Goal: Task Accomplishment & Management: Manage account settings

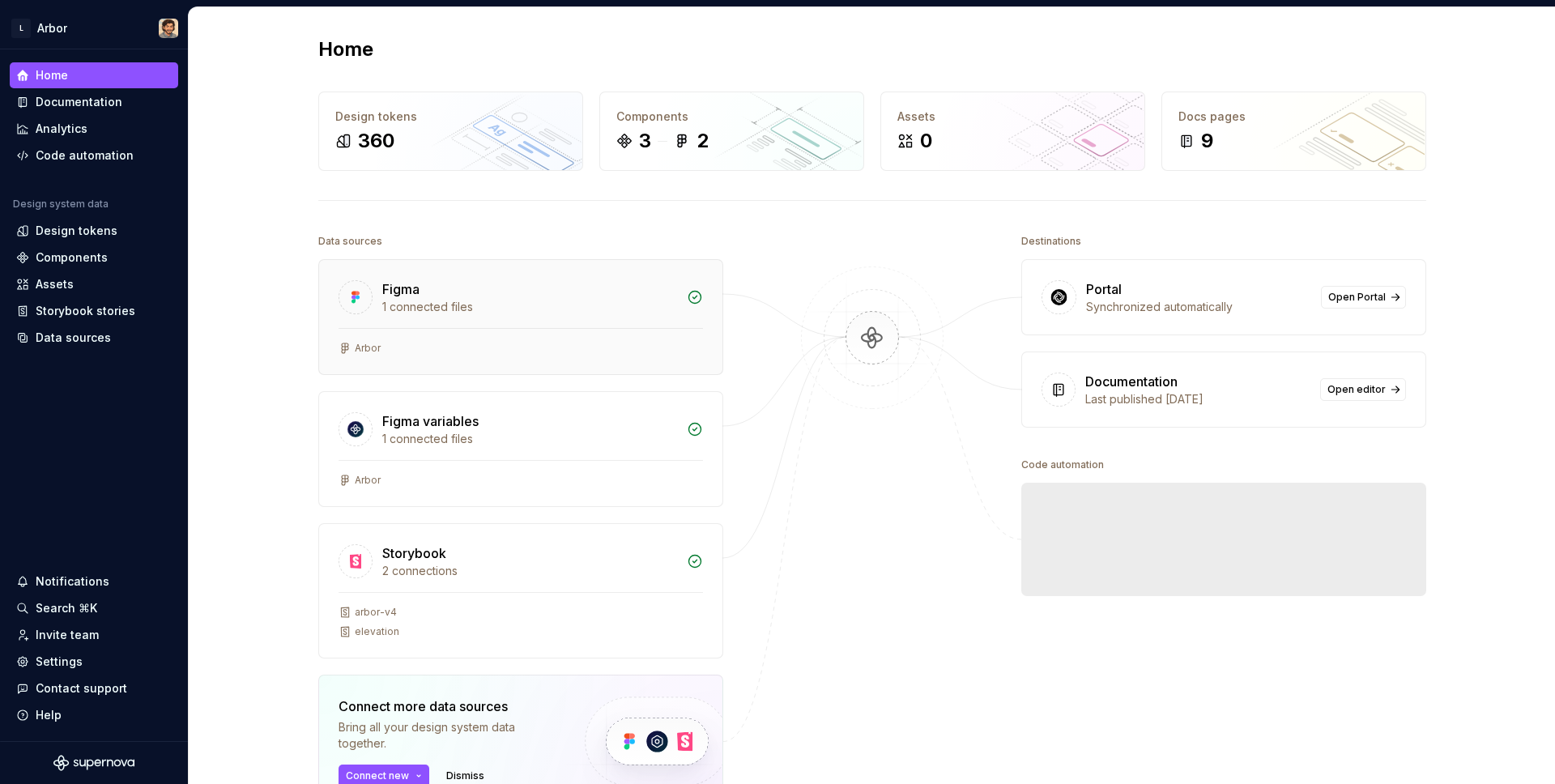
click at [592, 268] on div "Figma 1 connected files" at bounding box center [521, 294] width 404 height 68
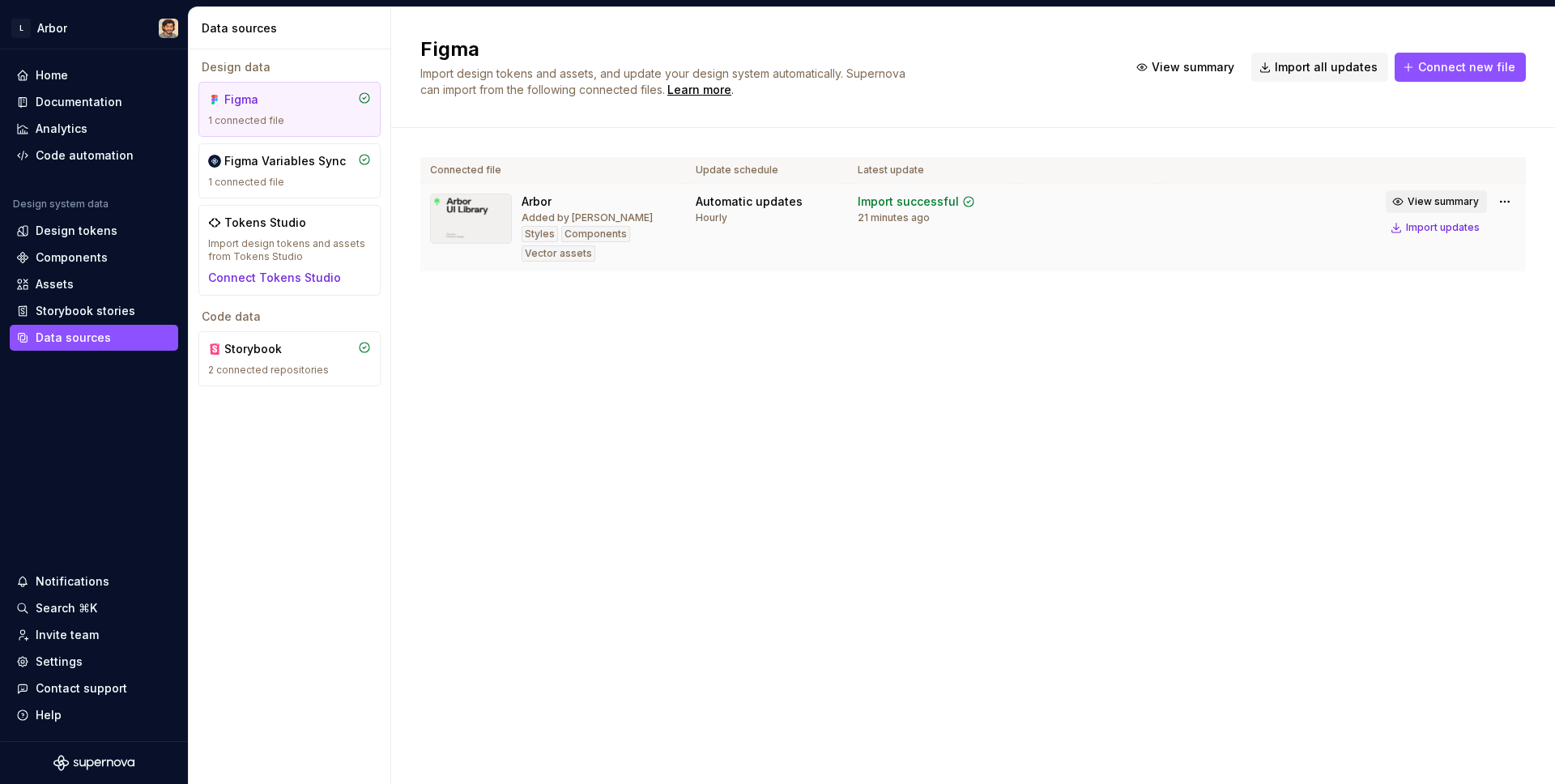
click at [1446, 191] on button "View summary" at bounding box center [1436, 202] width 101 height 23
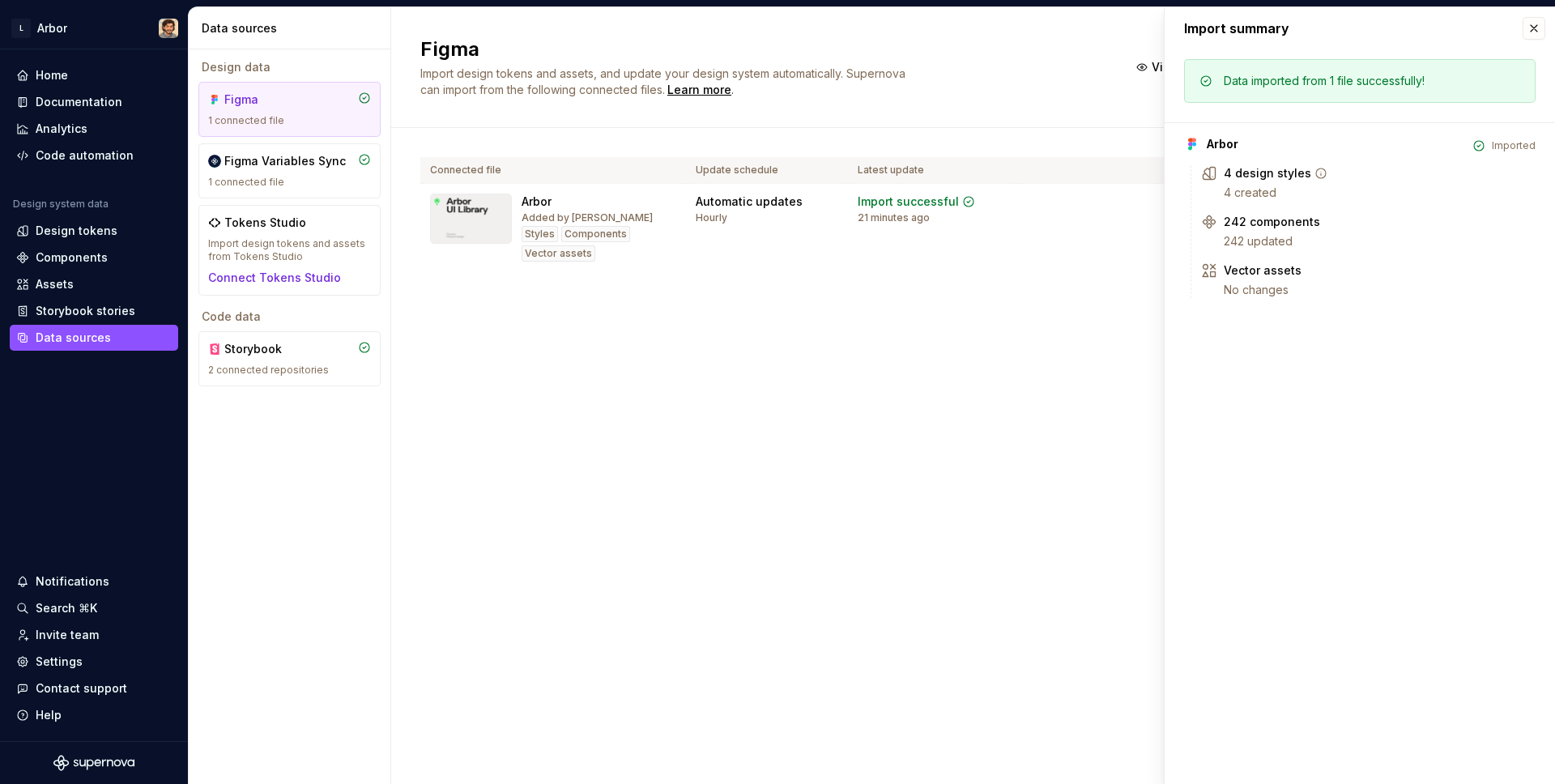
click at [1315, 173] on icon at bounding box center [1321, 174] width 13 height 13
click at [955, 300] on div "Connected file Update schedule Latest update Arbor Added by [PERSON_NAME] Compo…" at bounding box center [973, 230] width 1105 height 205
click at [321, 159] on div "Figma Variables Sync" at bounding box center [284, 161] width 121 height 16
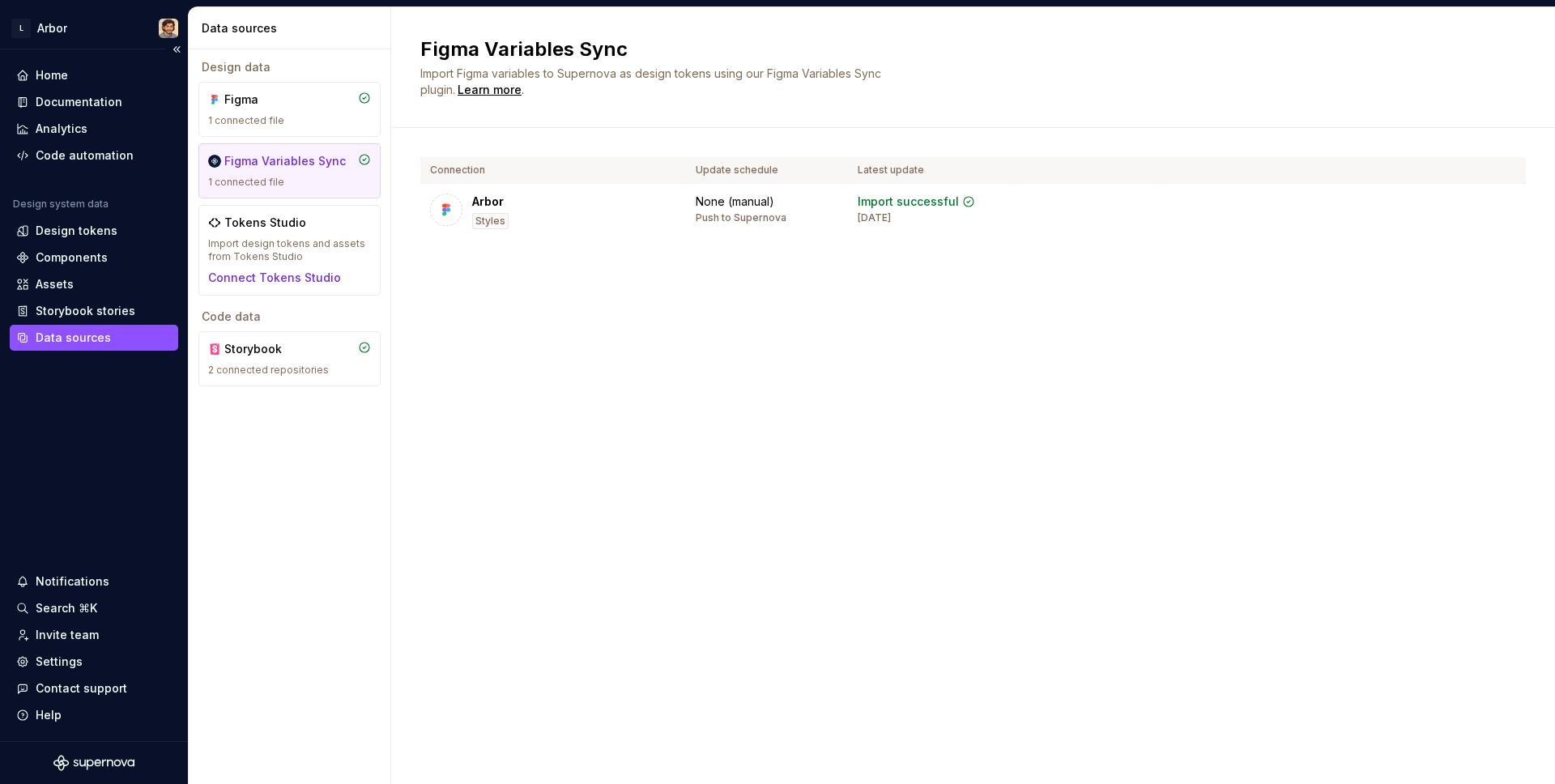
click at [39, 61] on div "Home Documentation Analytics Code automation Design system data Design tokens C…" at bounding box center [94, 395] width 188 height 692
click at [40, 71] on div "Home" at bounding box center [51, 76] width 32 height 16
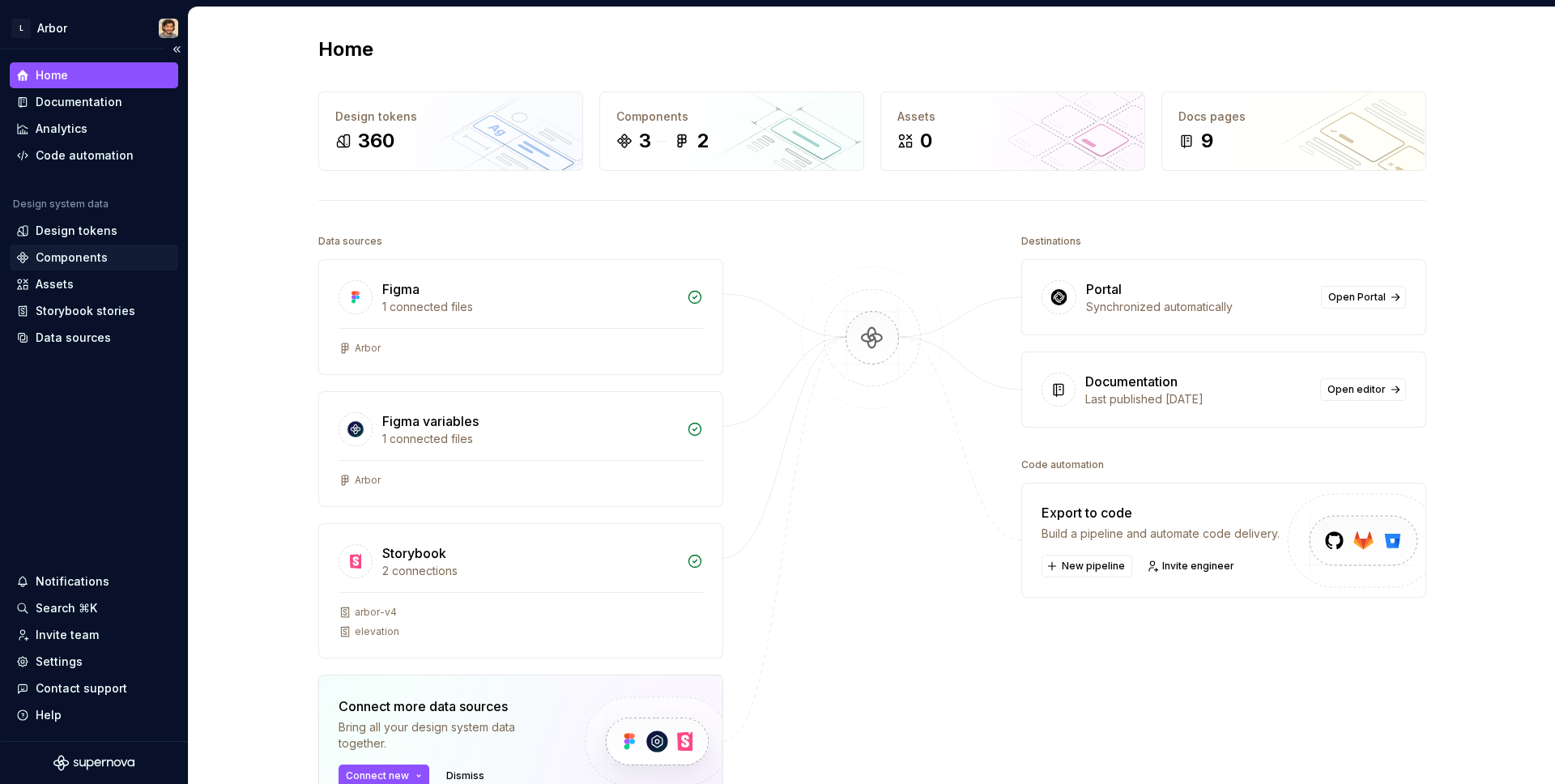
click at [83, 258] on div "Components" at bounding box center [72, 258] width 72 height 16
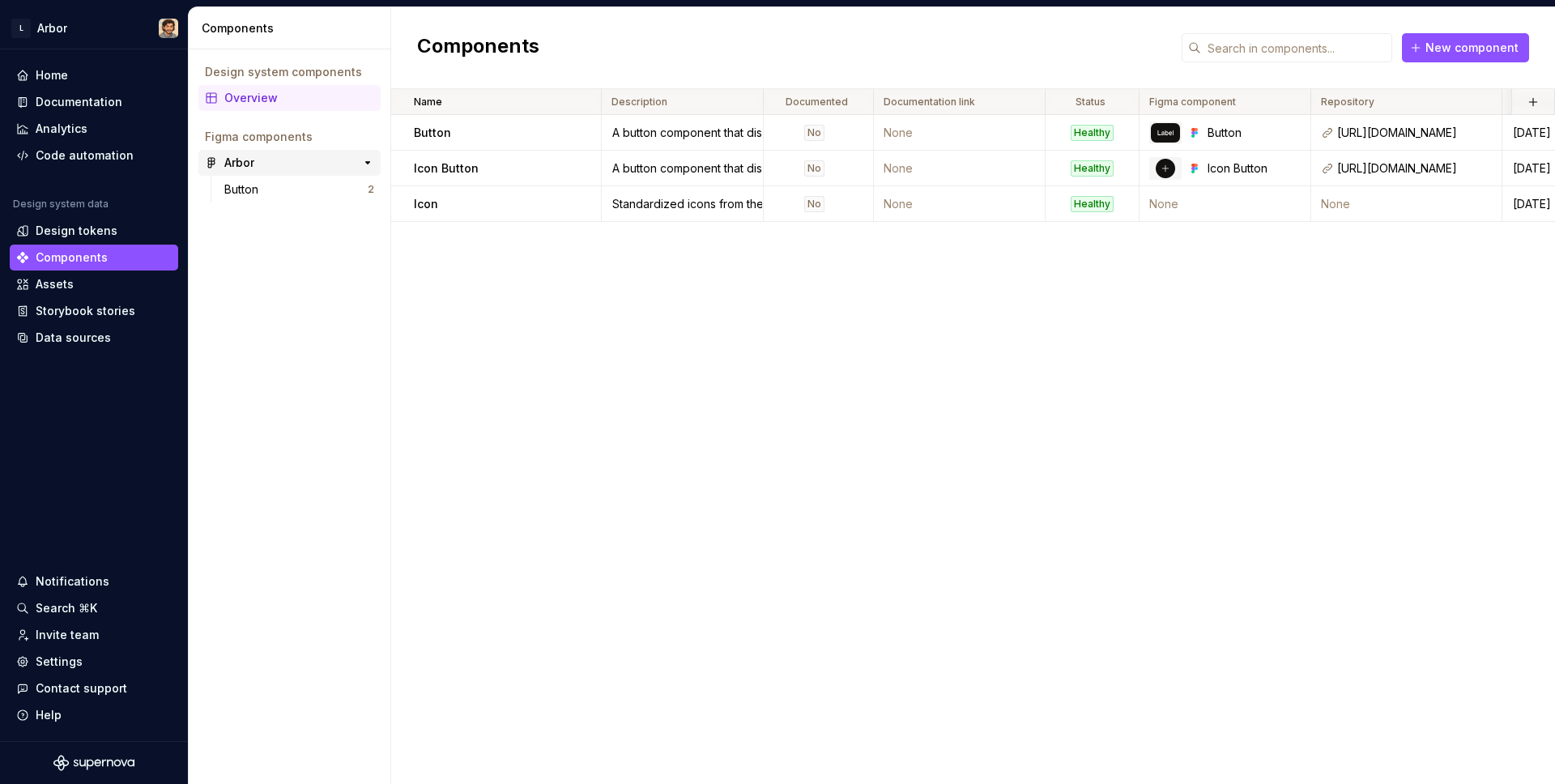
click at [269, 161] on div "Arbor" at bounding box center [284, 163] width 120 height 16
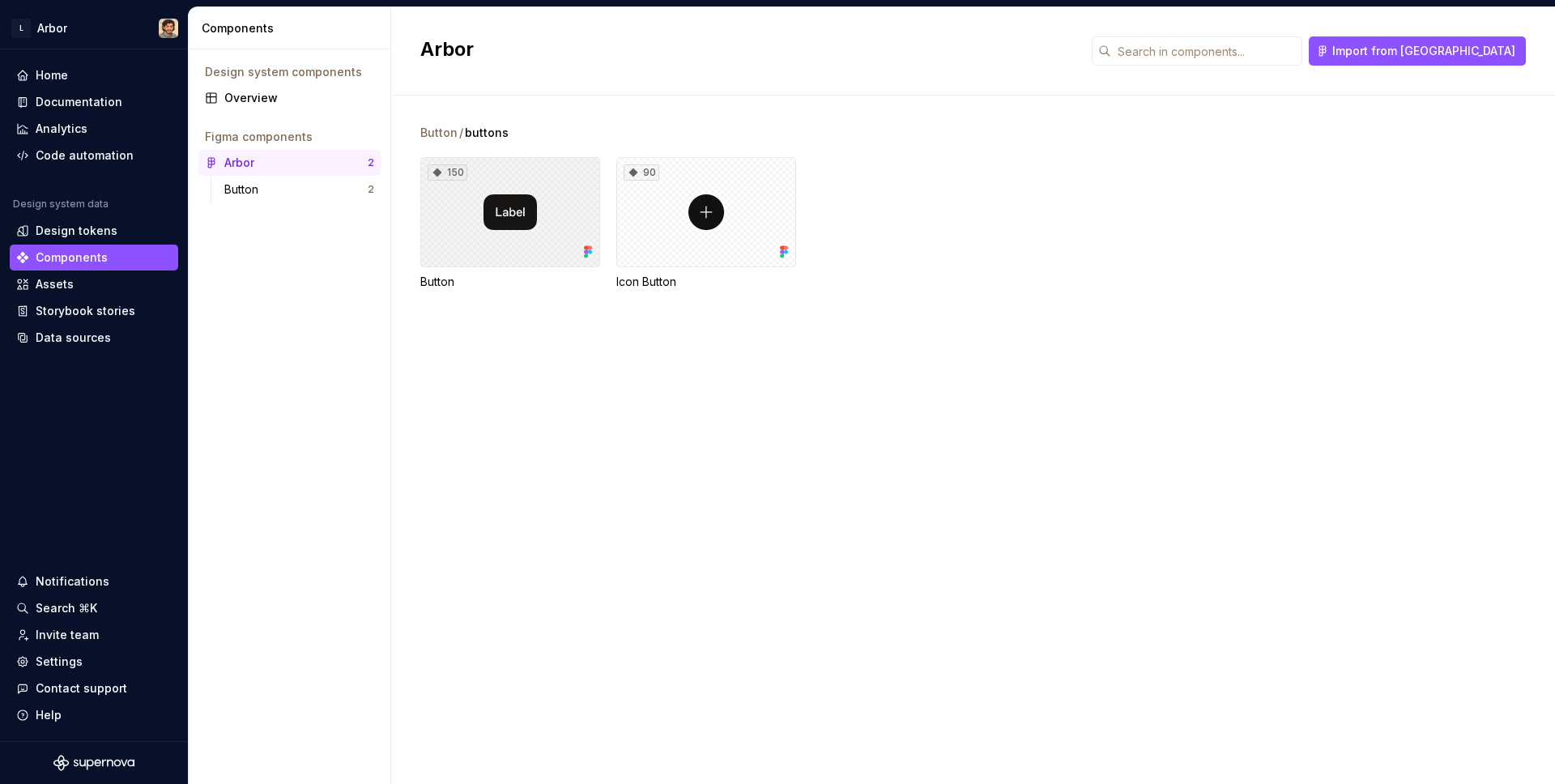
click at [463, 168] on div "150" at bounding box center [447, 173] width 40 height 16
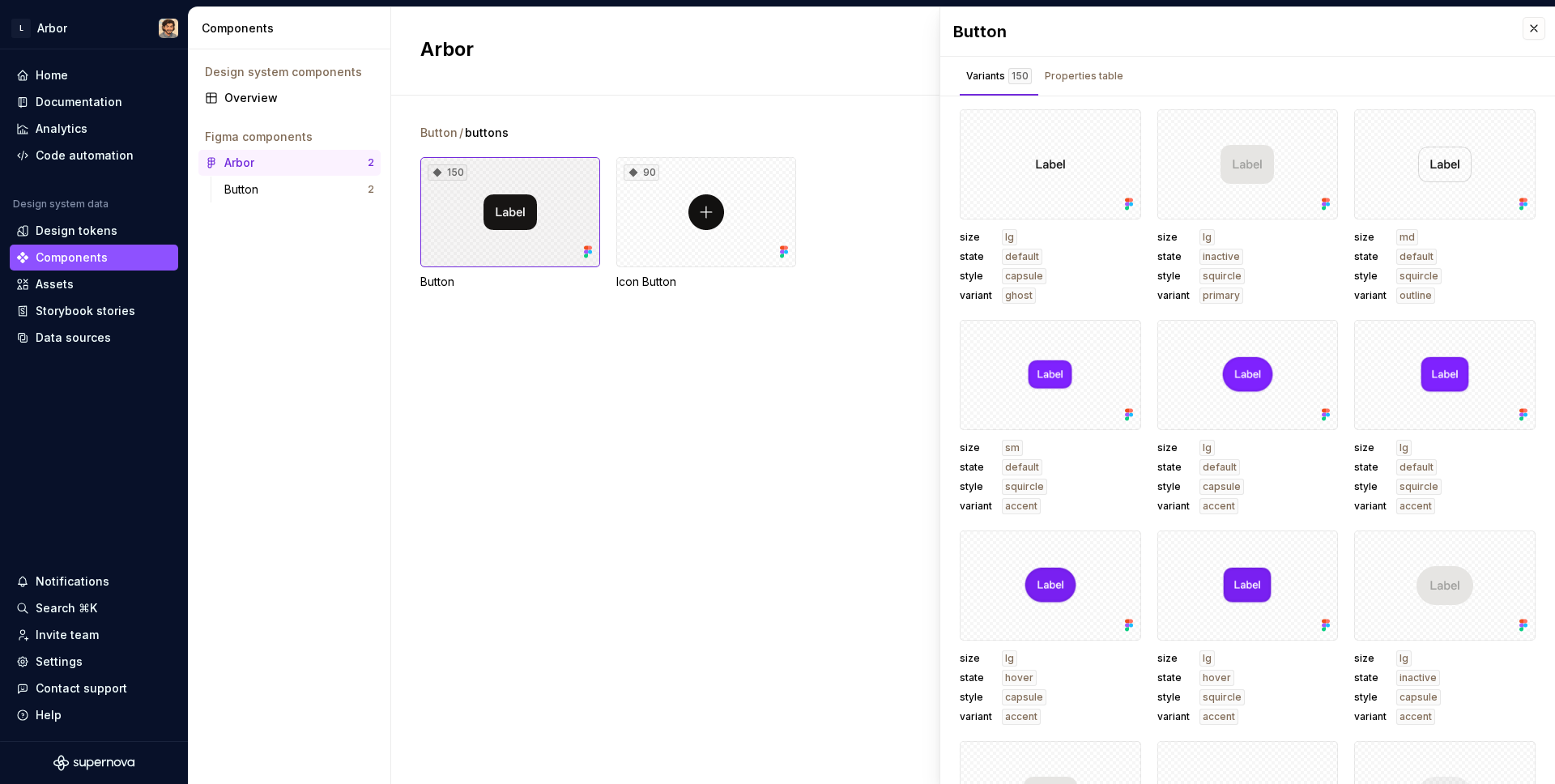
click at [542, 192] on div "150" at bounding box center [510, 212] width 180 height 110
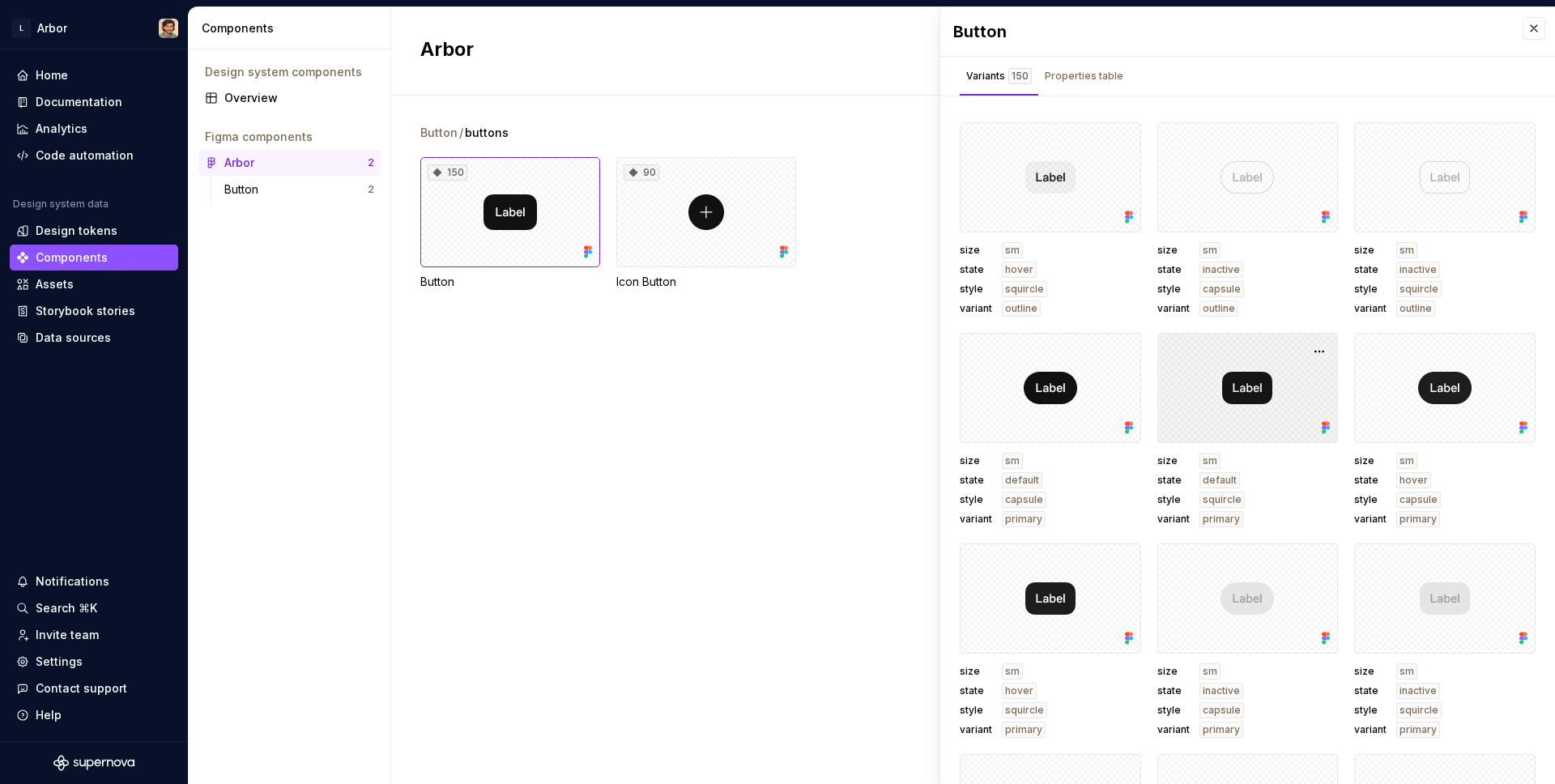
scroll to position [5280, 0]
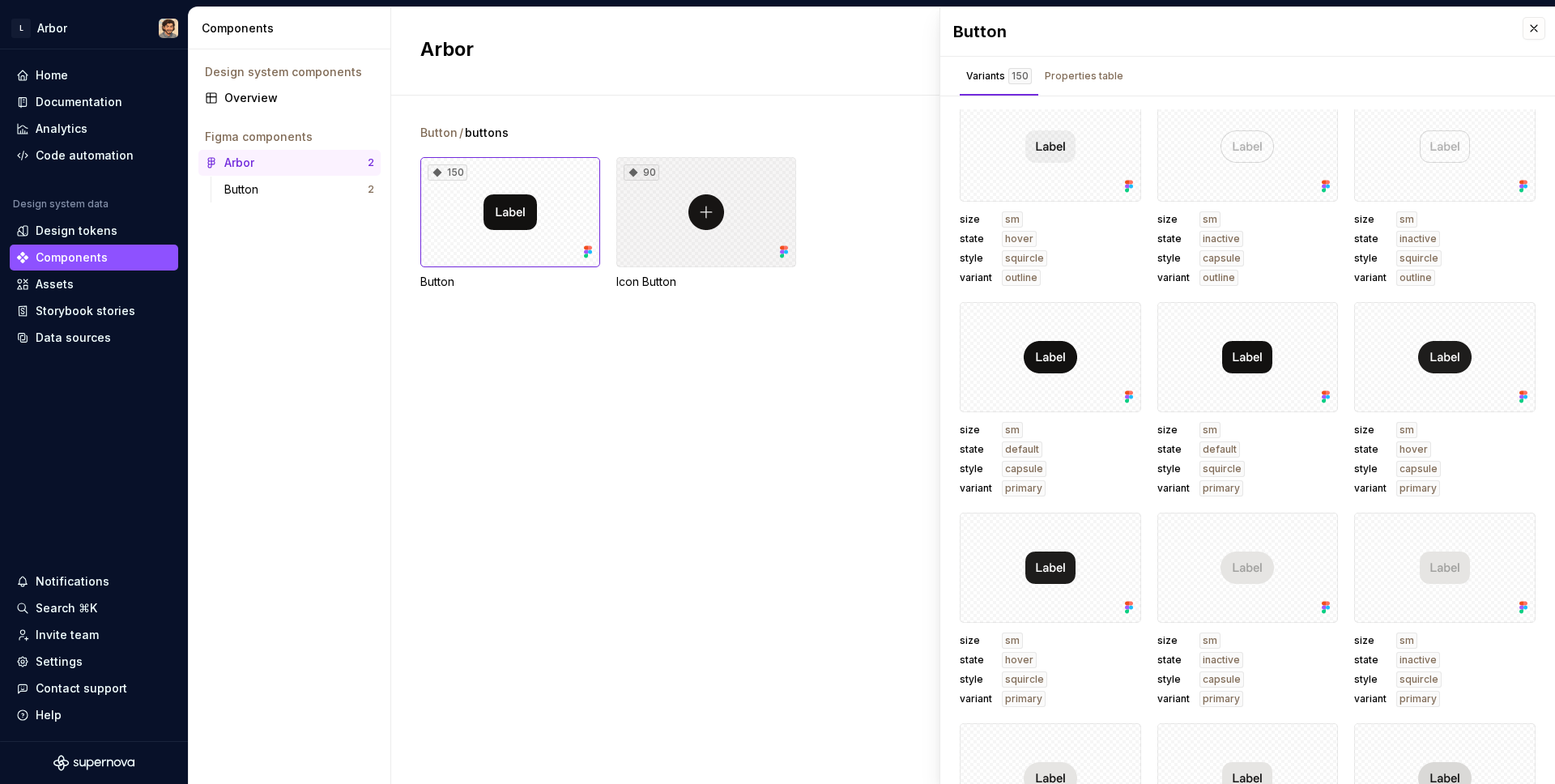
click at [716, 214] on div "90" at bounding box center [706, 212] width 180 height 110
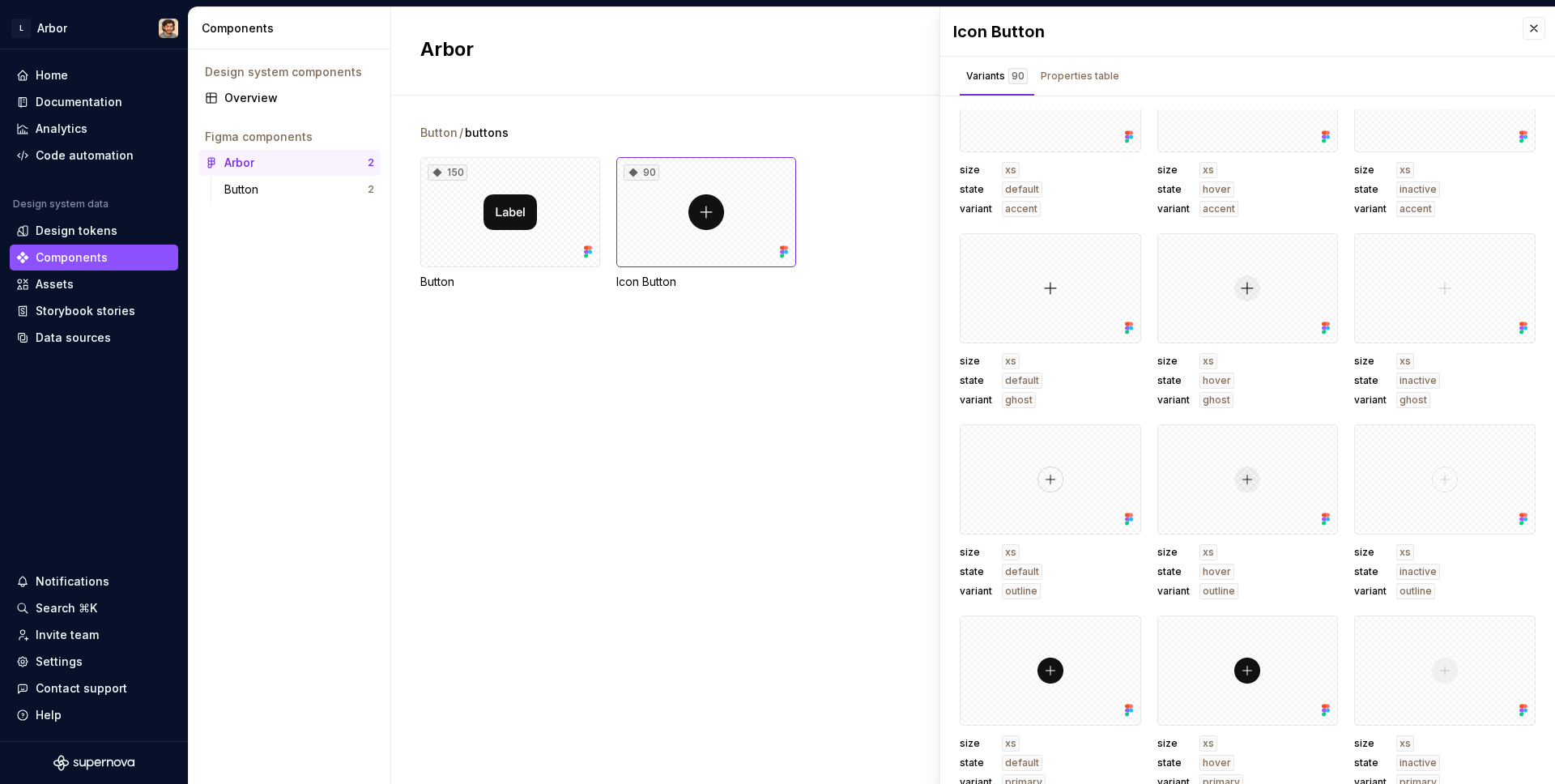
scroll to position [4890, 0]
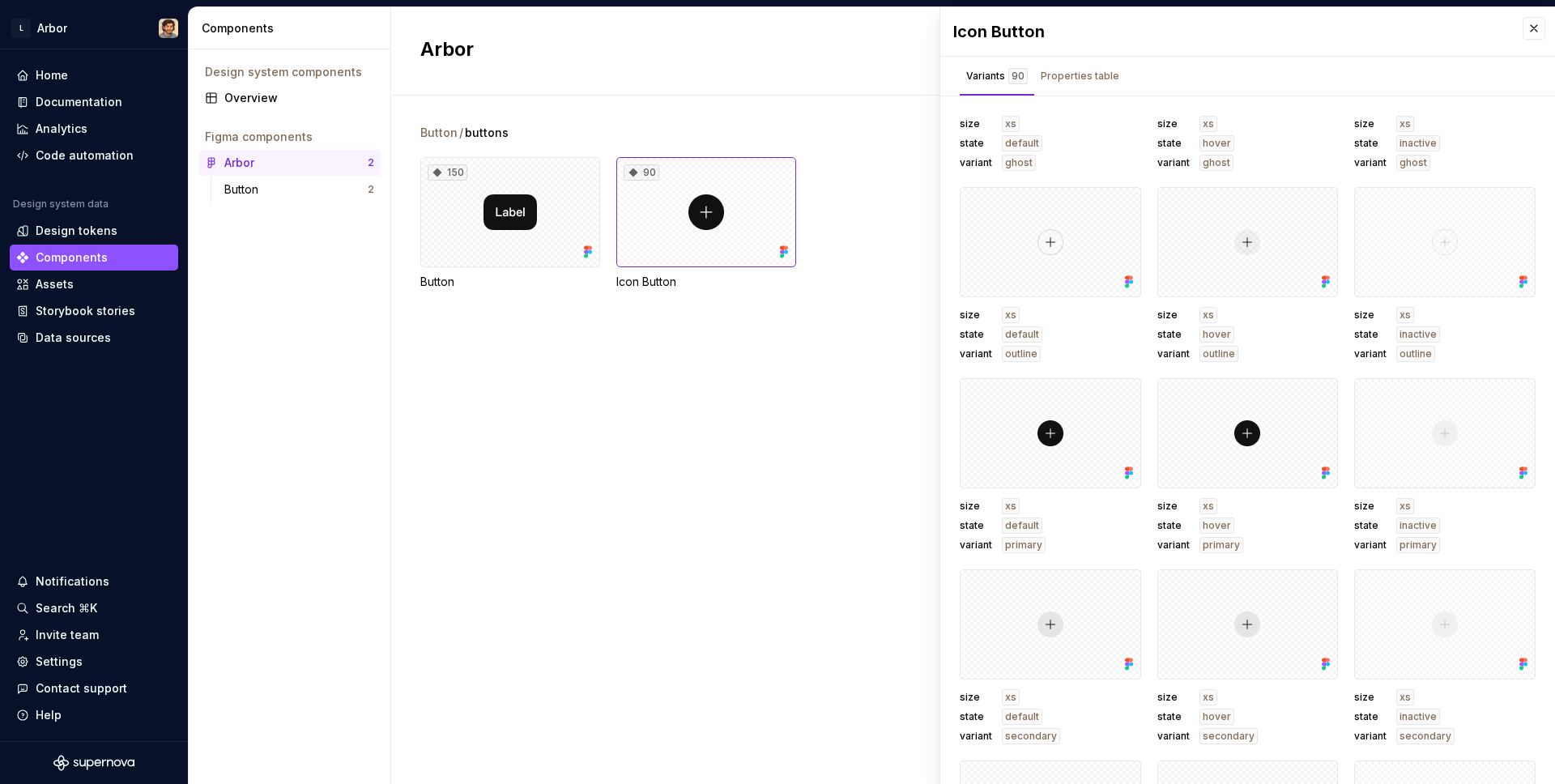
click at [599, 475] on div "Button / buttons 150 Button 90 Icon Button" at bounding box center [987, 440] width 1134 height 688
click at [305, 182] on div "Button" at bounding box center [296, 189] width 143 height 16
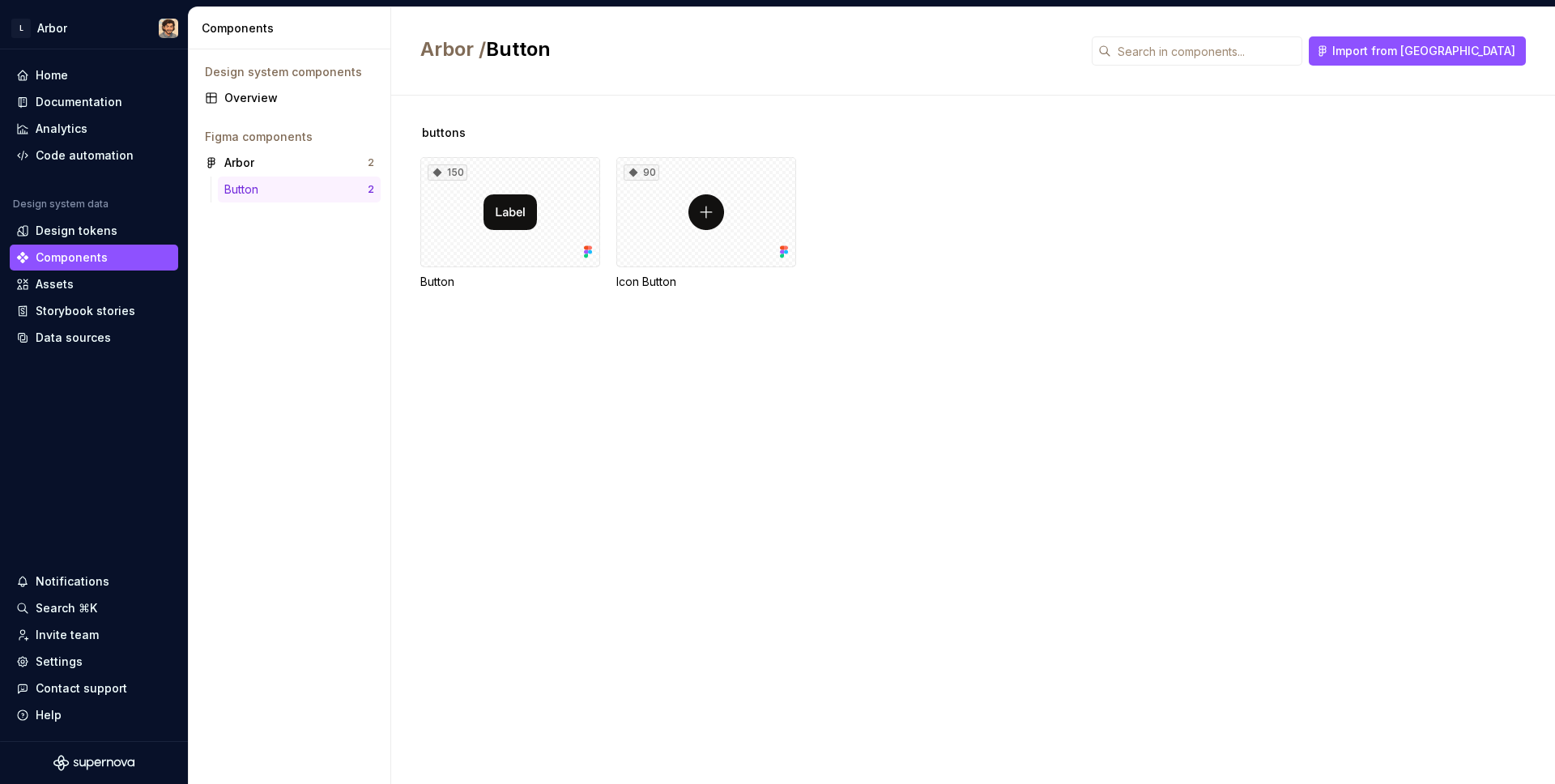
click at [242, 33] on div "Components" at bounding box center [292, 29] width 182 height 16
click at [102, 241] on div "Design tokens" at bounding box center [94, 230] width 168 height 26
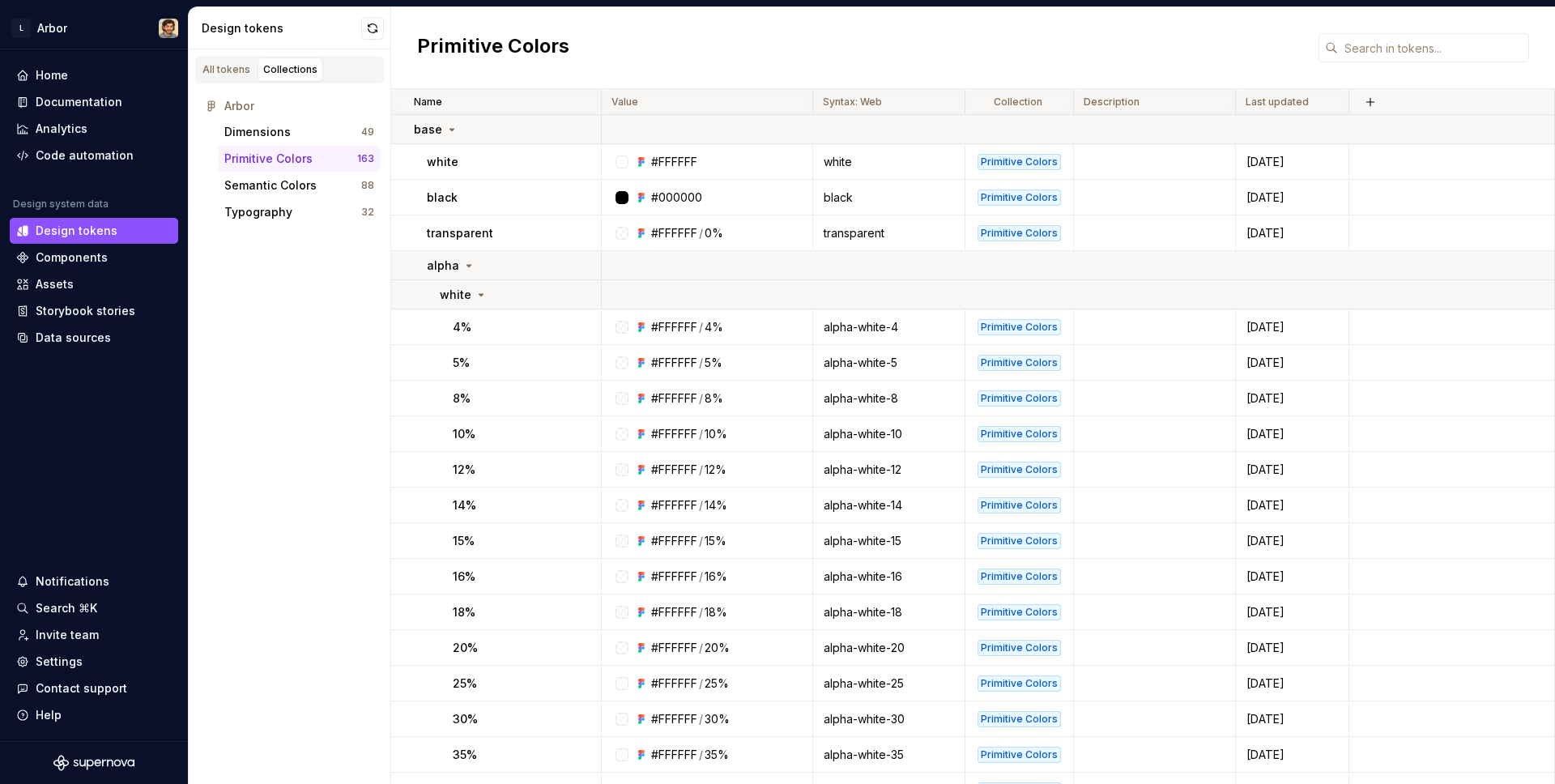
click at [367, 71] on div "All tokens Collections" at bounding box center [289, 69] width 189 height 27
click at [341, 127] on div "Dimensions" at bounding box center [292, 132] width 137 height 16
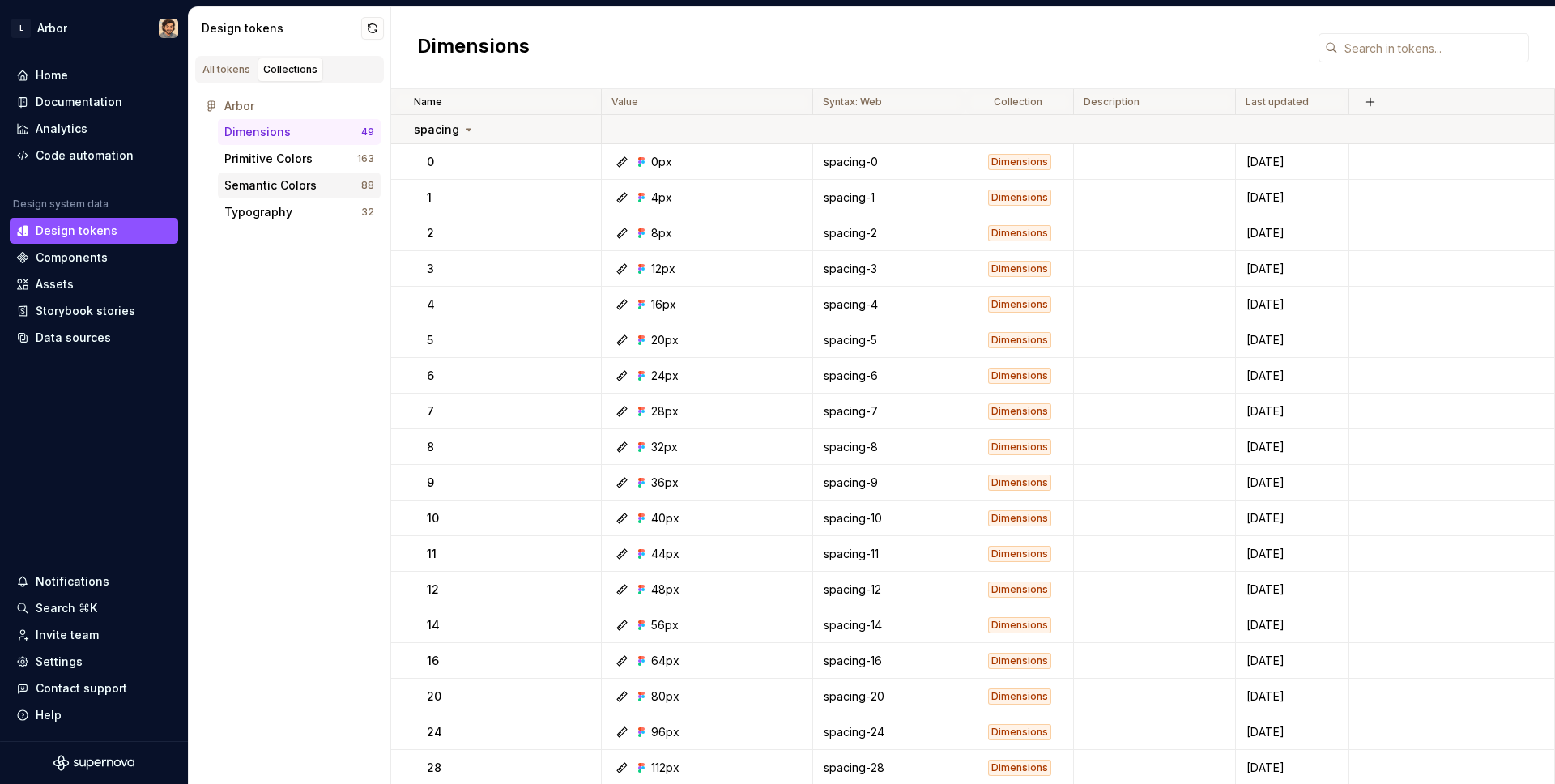
click at [345, 188] on div "Semantic Colors" at bounding box center [292, 185] width 137 height 16
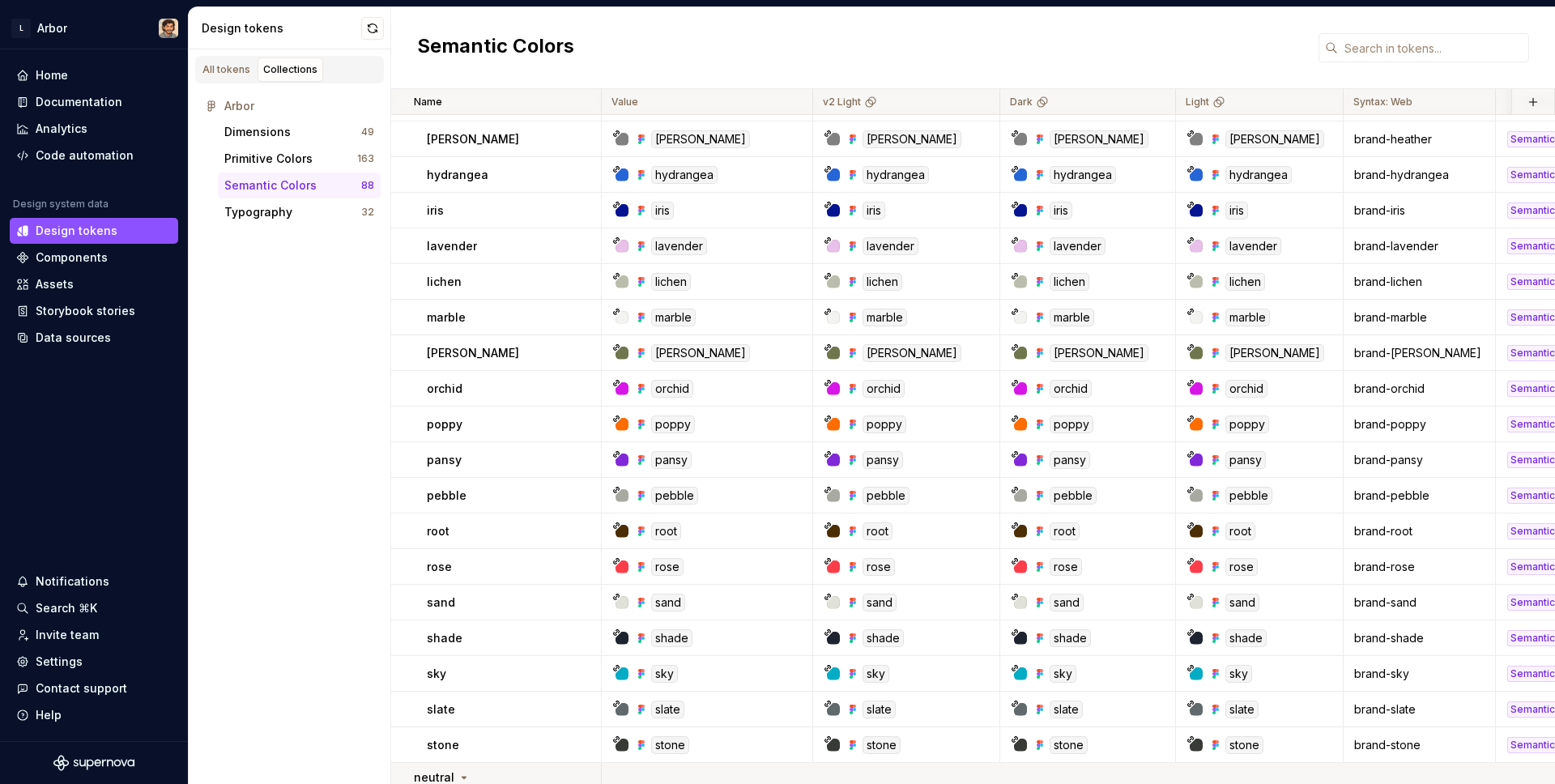
scroll to position [2641, 0]
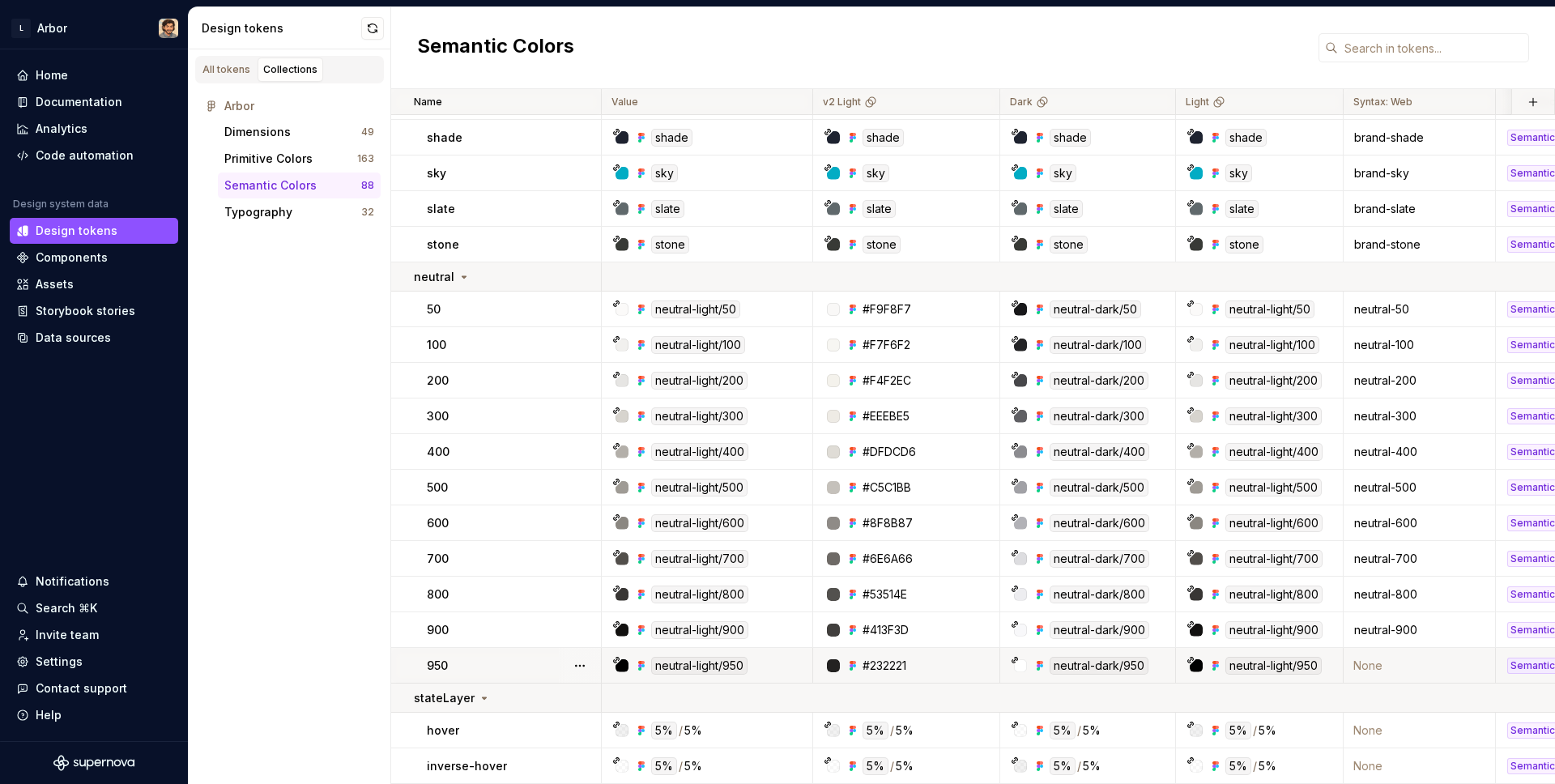
click at [1367, 662] on td "None" at bounding box center [1419, 665] width 152 height 35
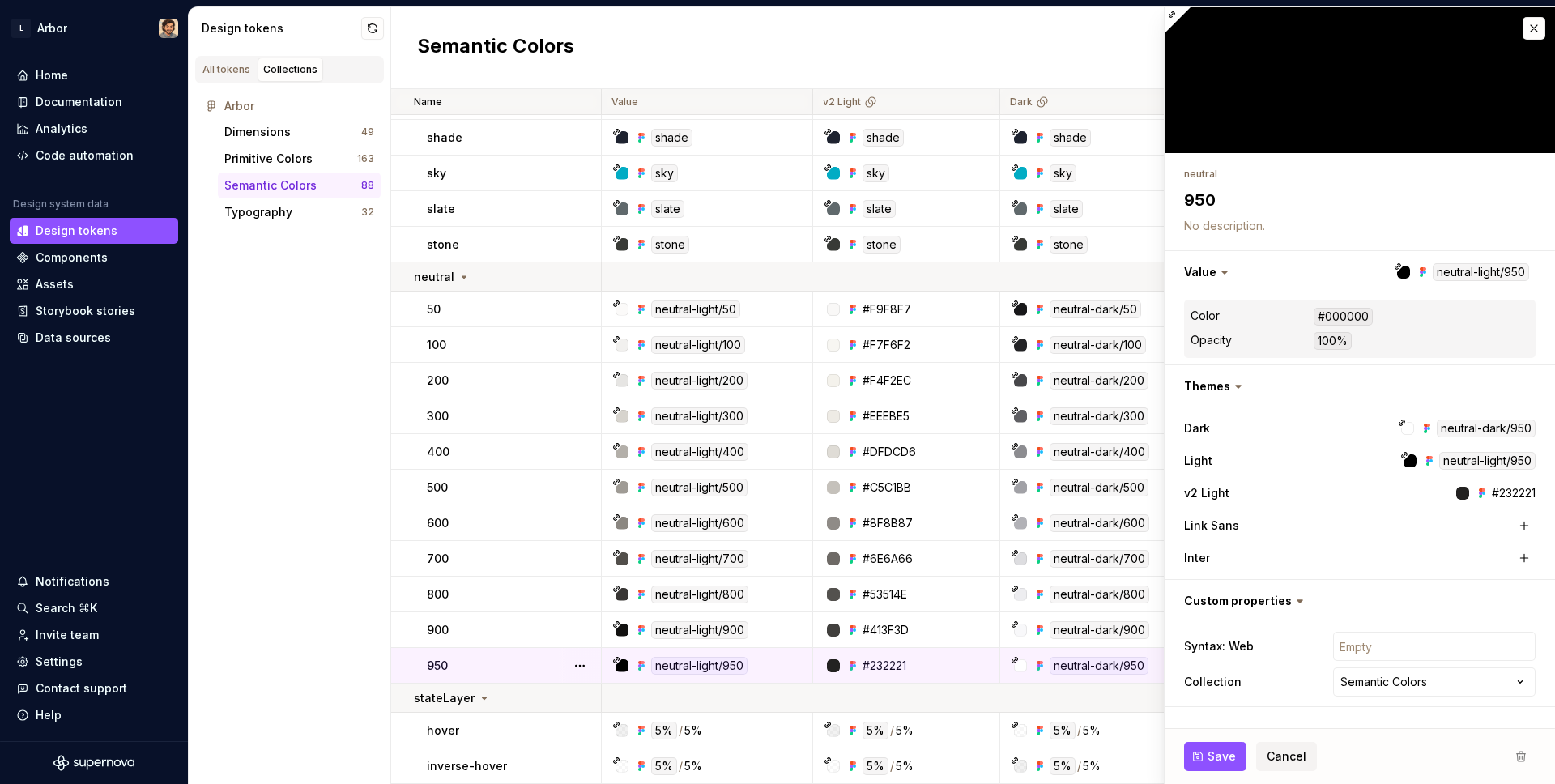
type textarea "*"
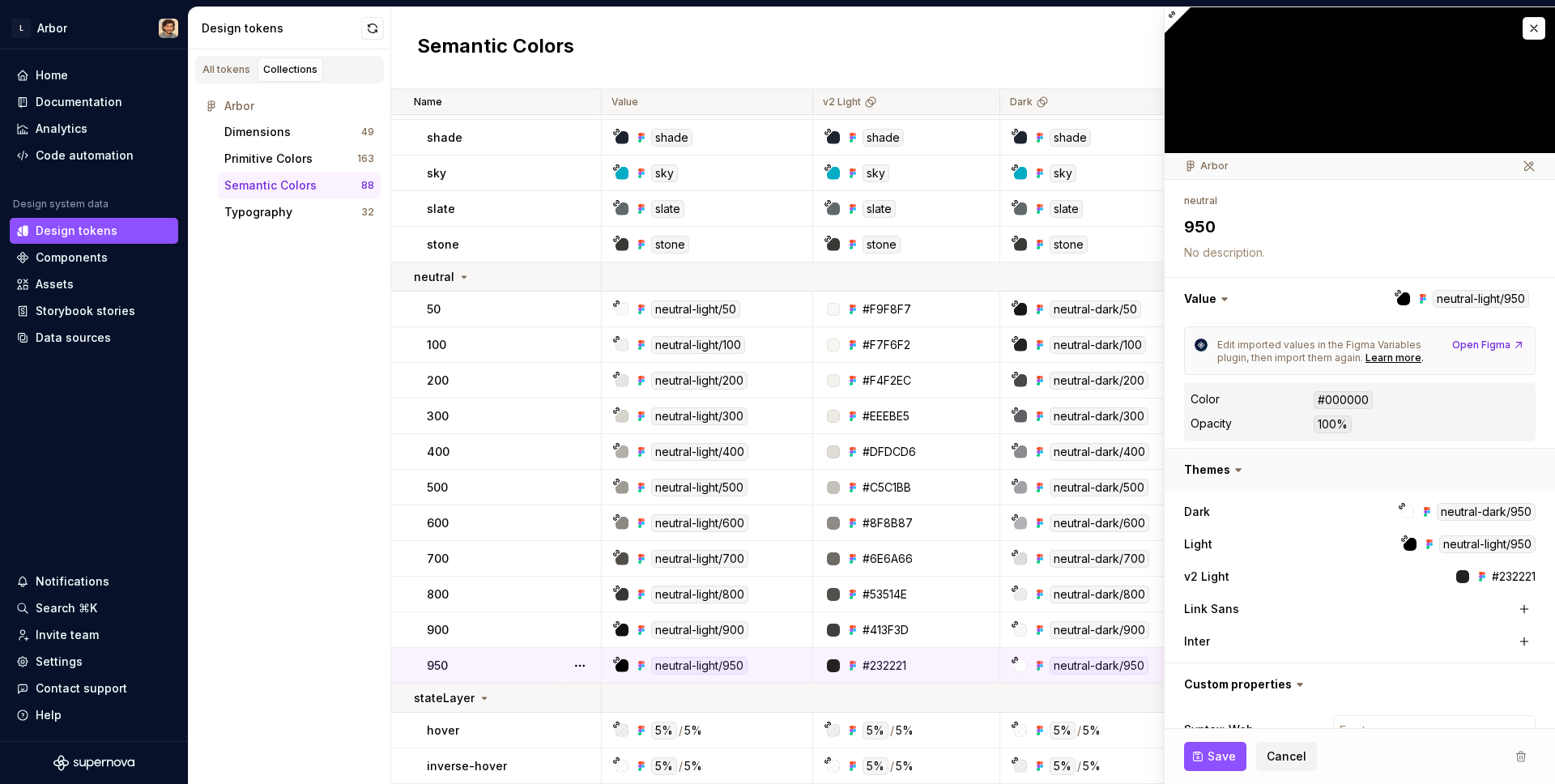
scroll to position [72, 0]
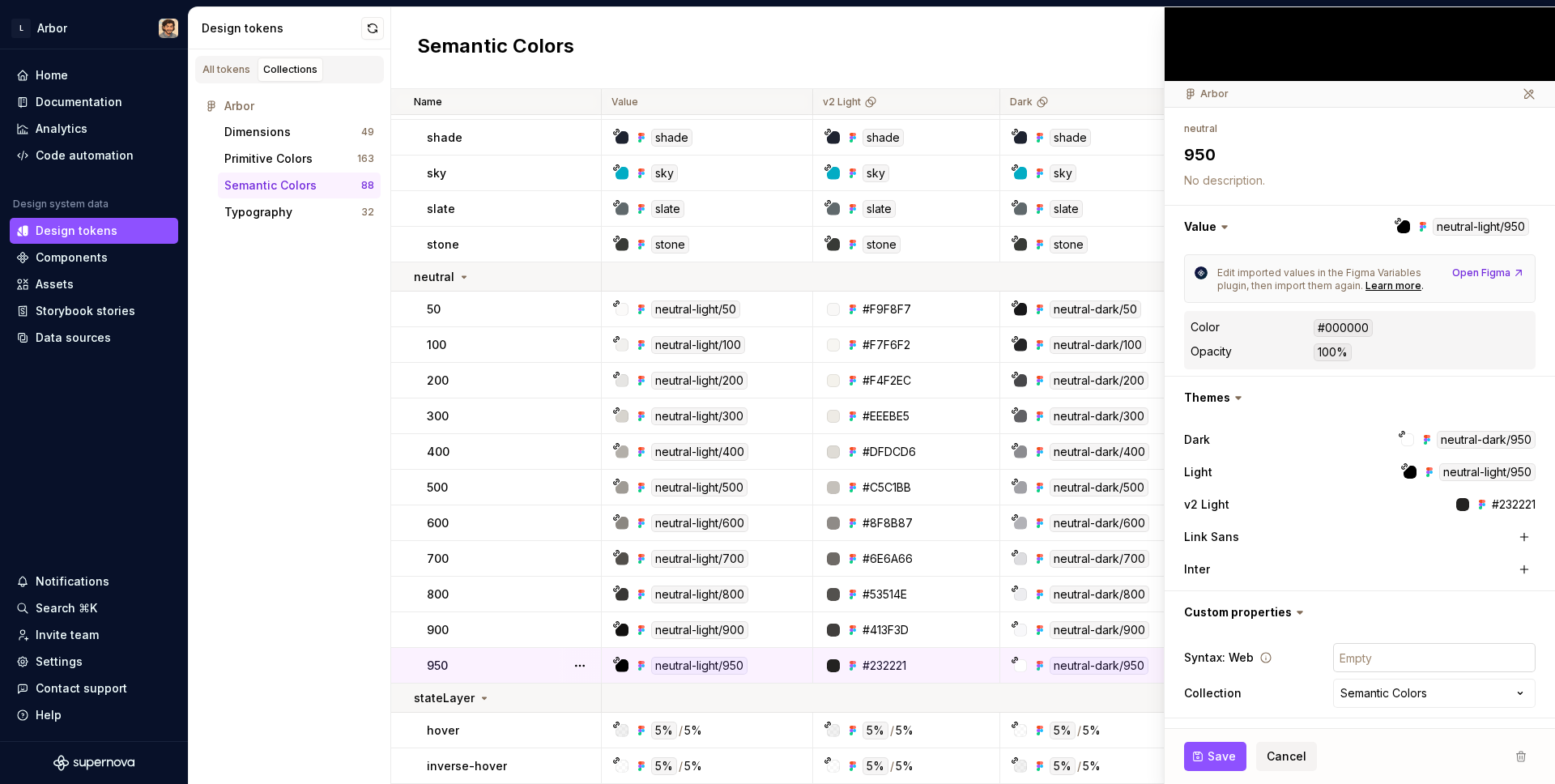
click at [1399, 645] on input "text" at bounding box center [1434, 657] width 203 height 29
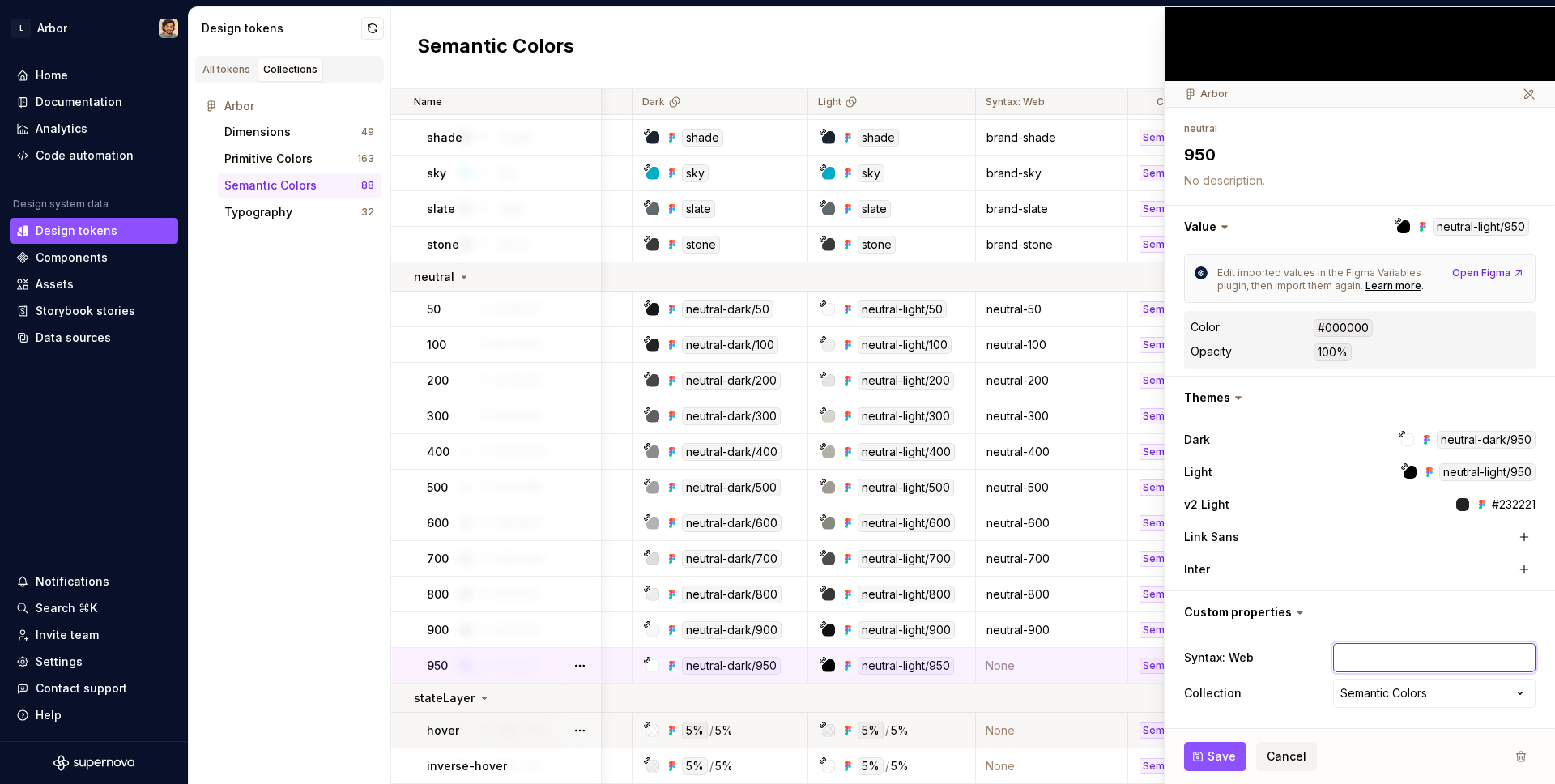
type input "n"
type textarea "*"
type input "ne"
type textarea "*"
type input "neu"
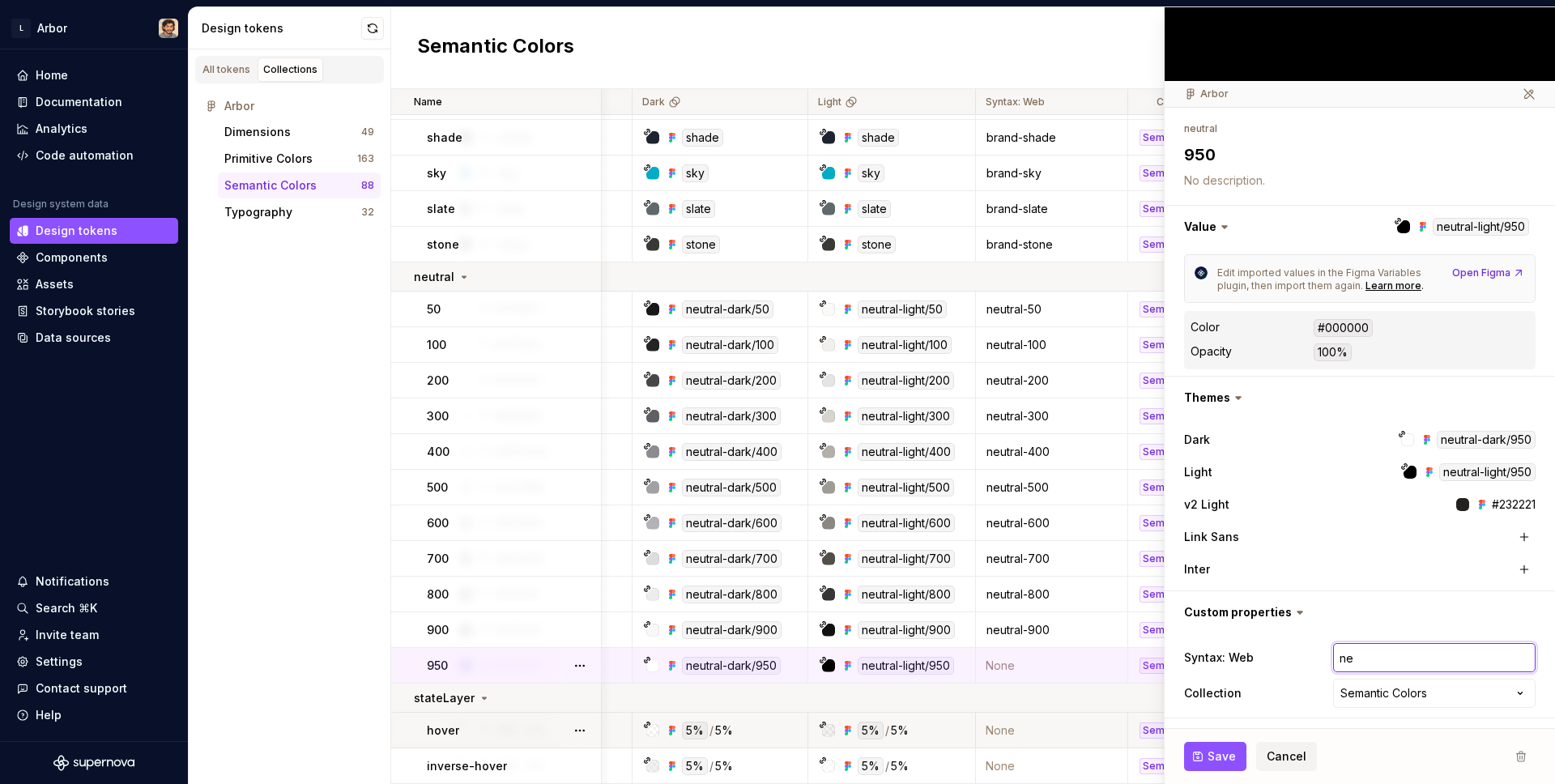
type textarea "*"
type input "neut"
type textarea "*"
type input "neutr"
type textarea "*"
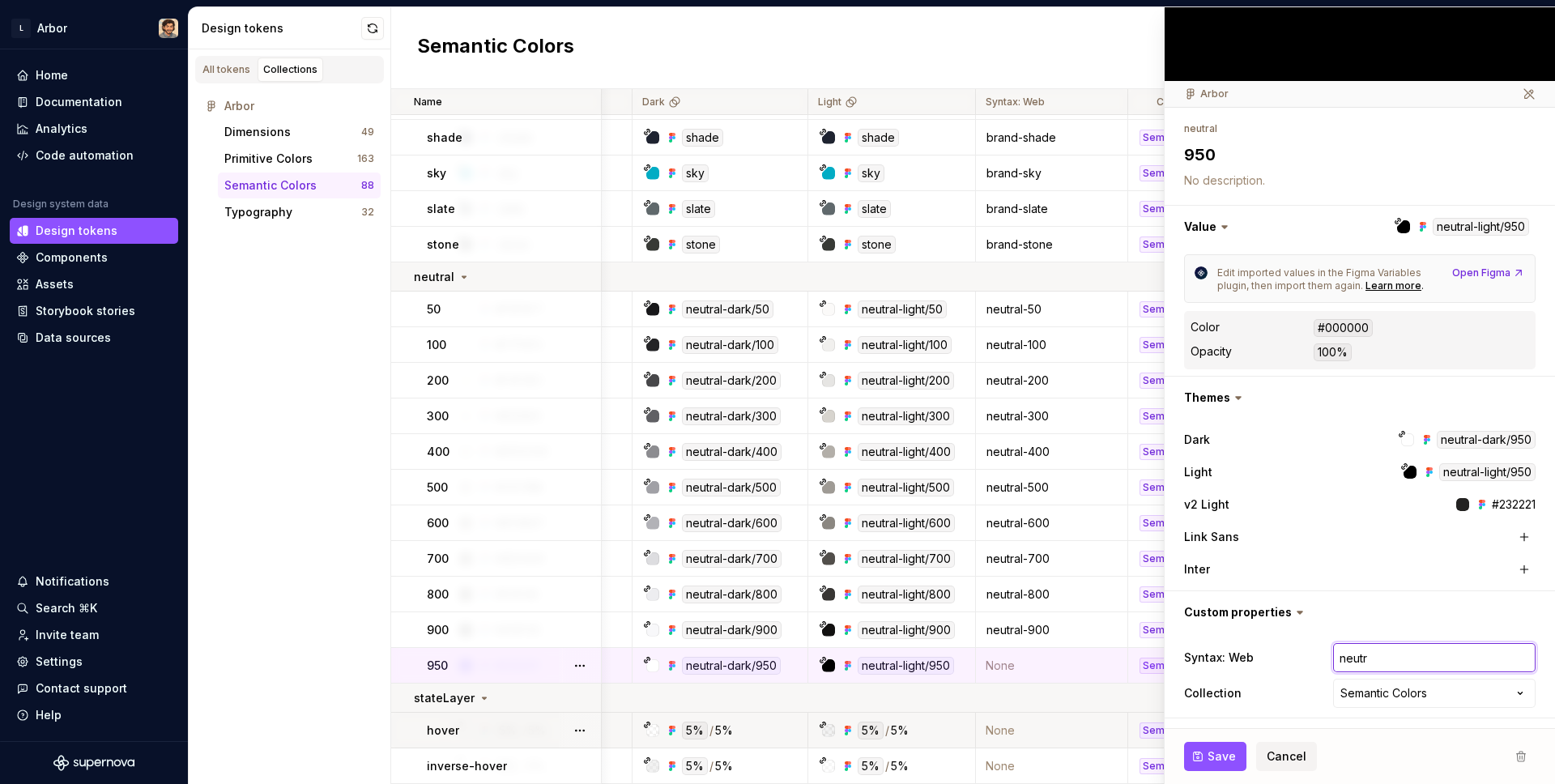
type input "neutra"
type textarea "*"
type input "neutral"
type textarea "*"
type input "neutral-"
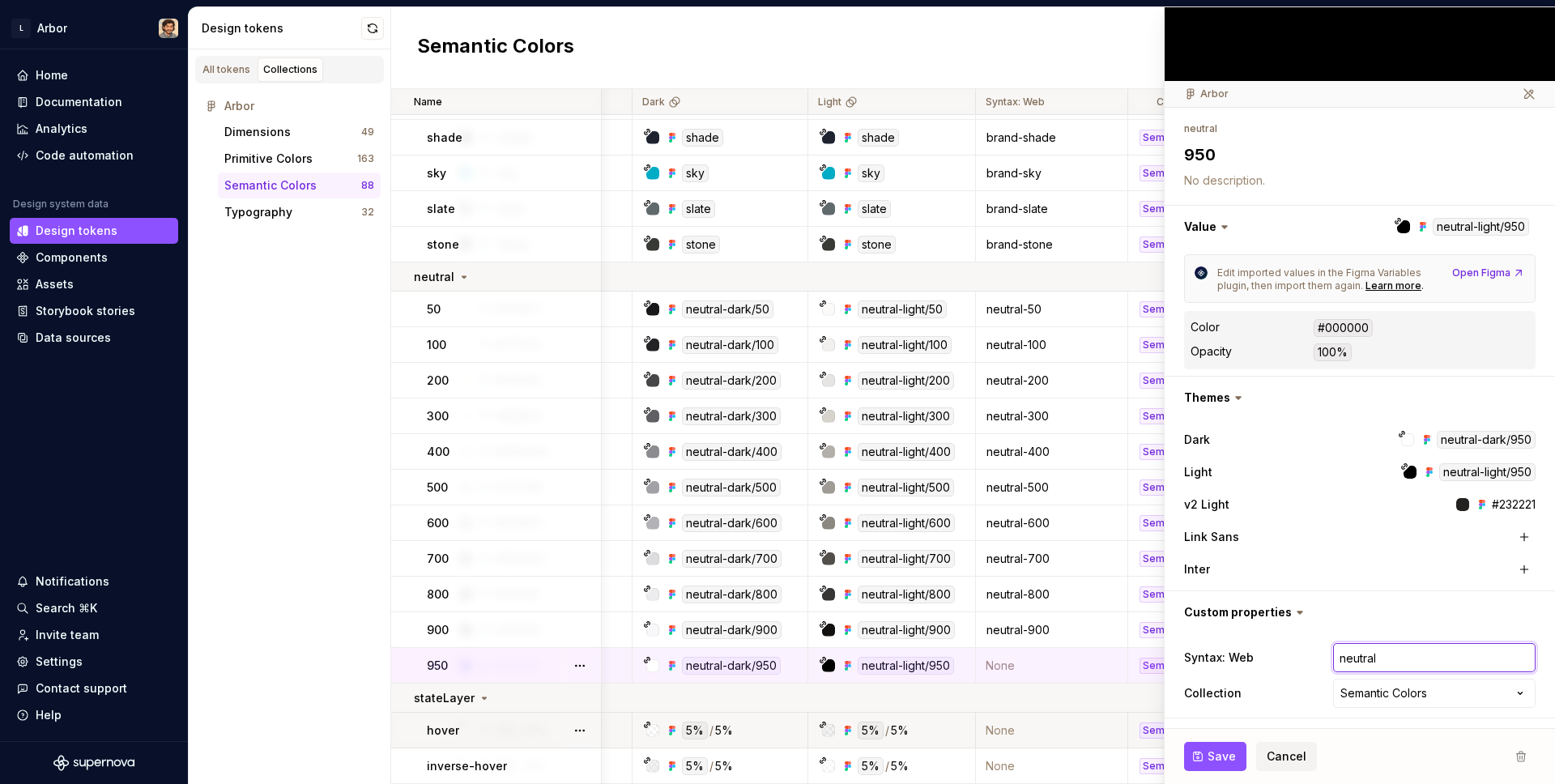
type textarea "*"
type input "neutral-9"
type textarea "*"
type input "neutral-95"
type textarea "*"
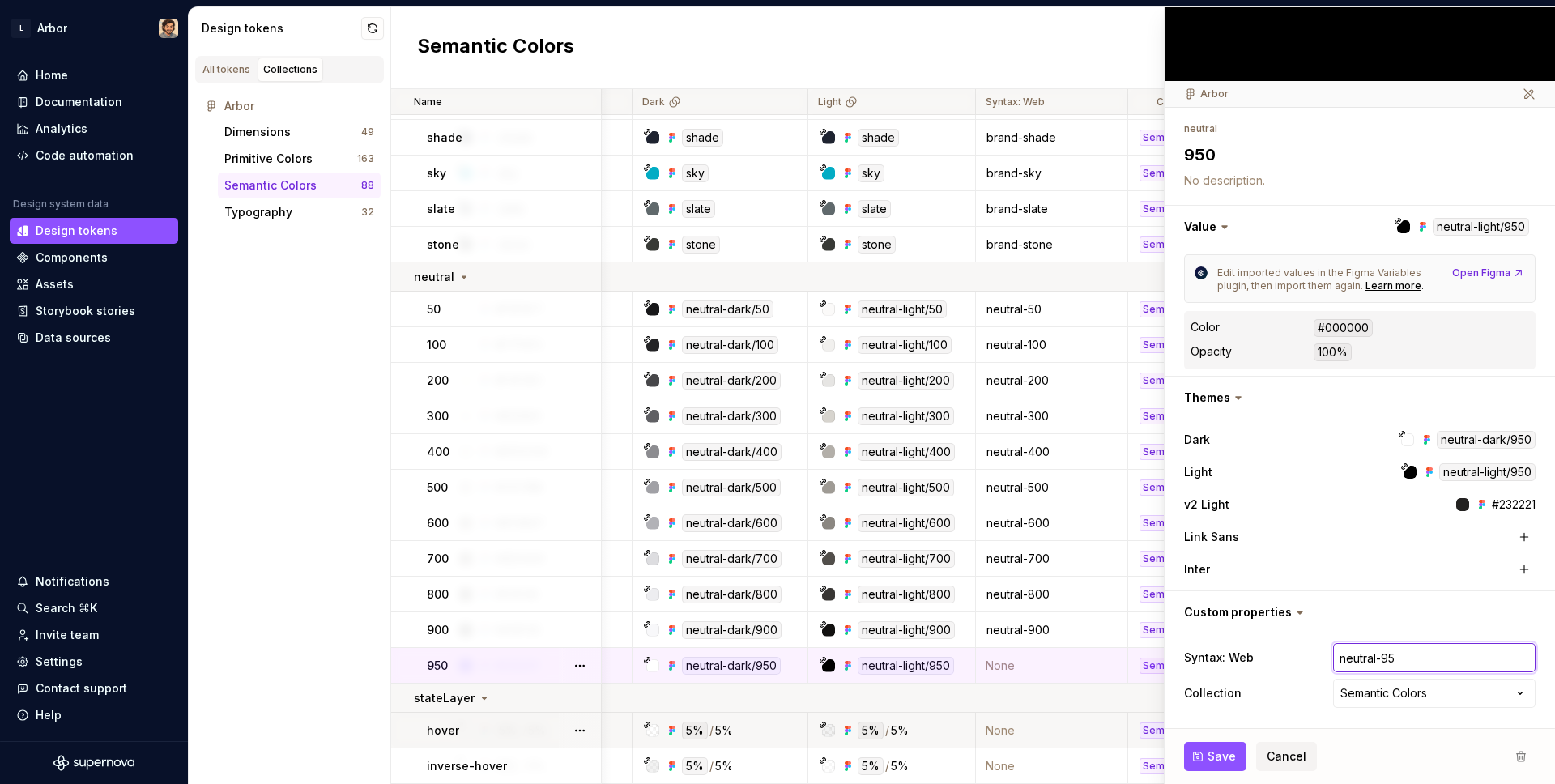
type input "neutral-950"
type textarea "*"
type input "neutral-950"
click at [1203, 745] on button "Save" at bounding box center [1215, 756] width 63 height 29
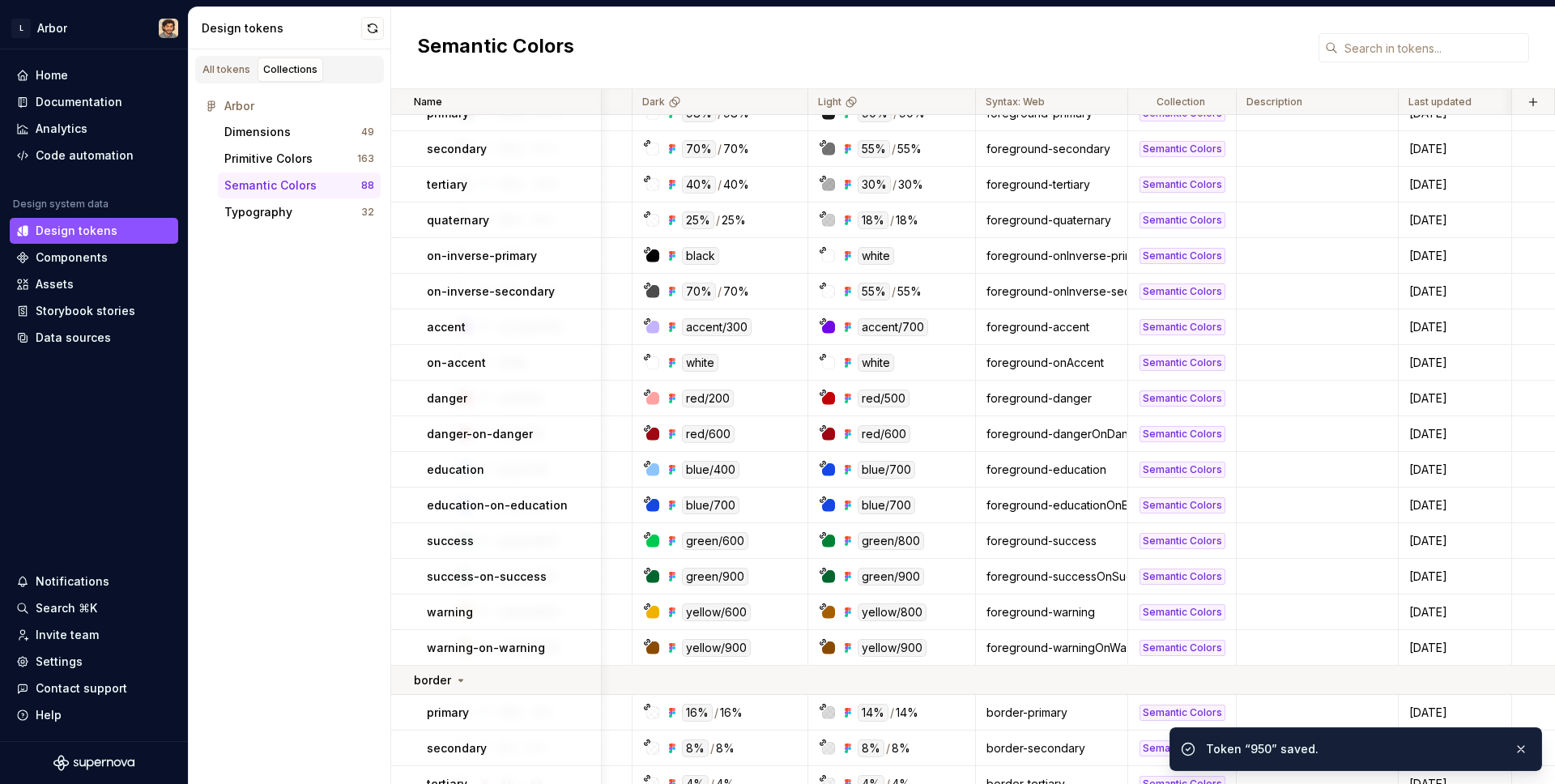
scroll to position [0, 367]
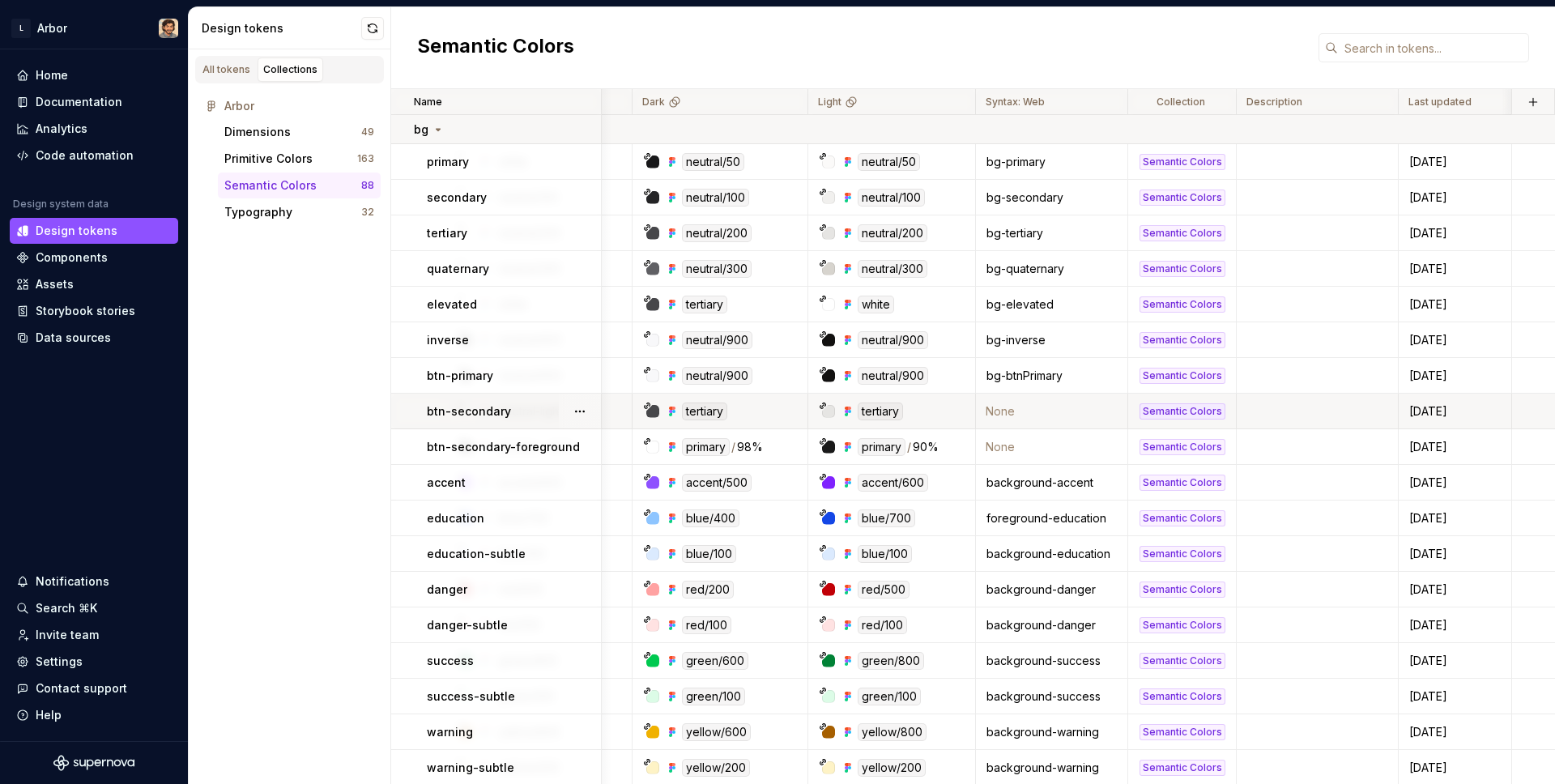
click at [991, 410] on td "None" at bounding box center [1052, 411] width 152 height 35
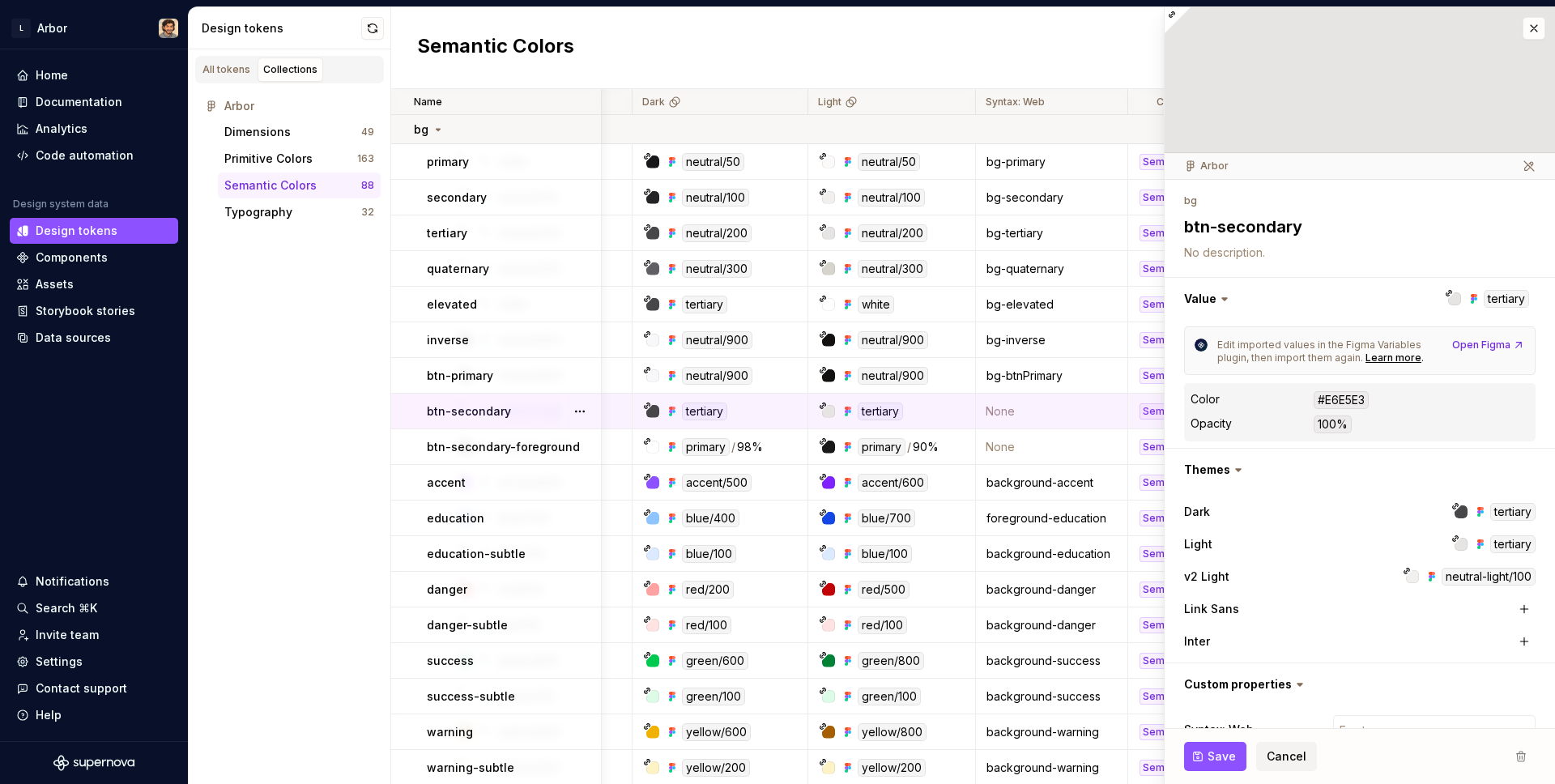
scroll to position [72, 0]
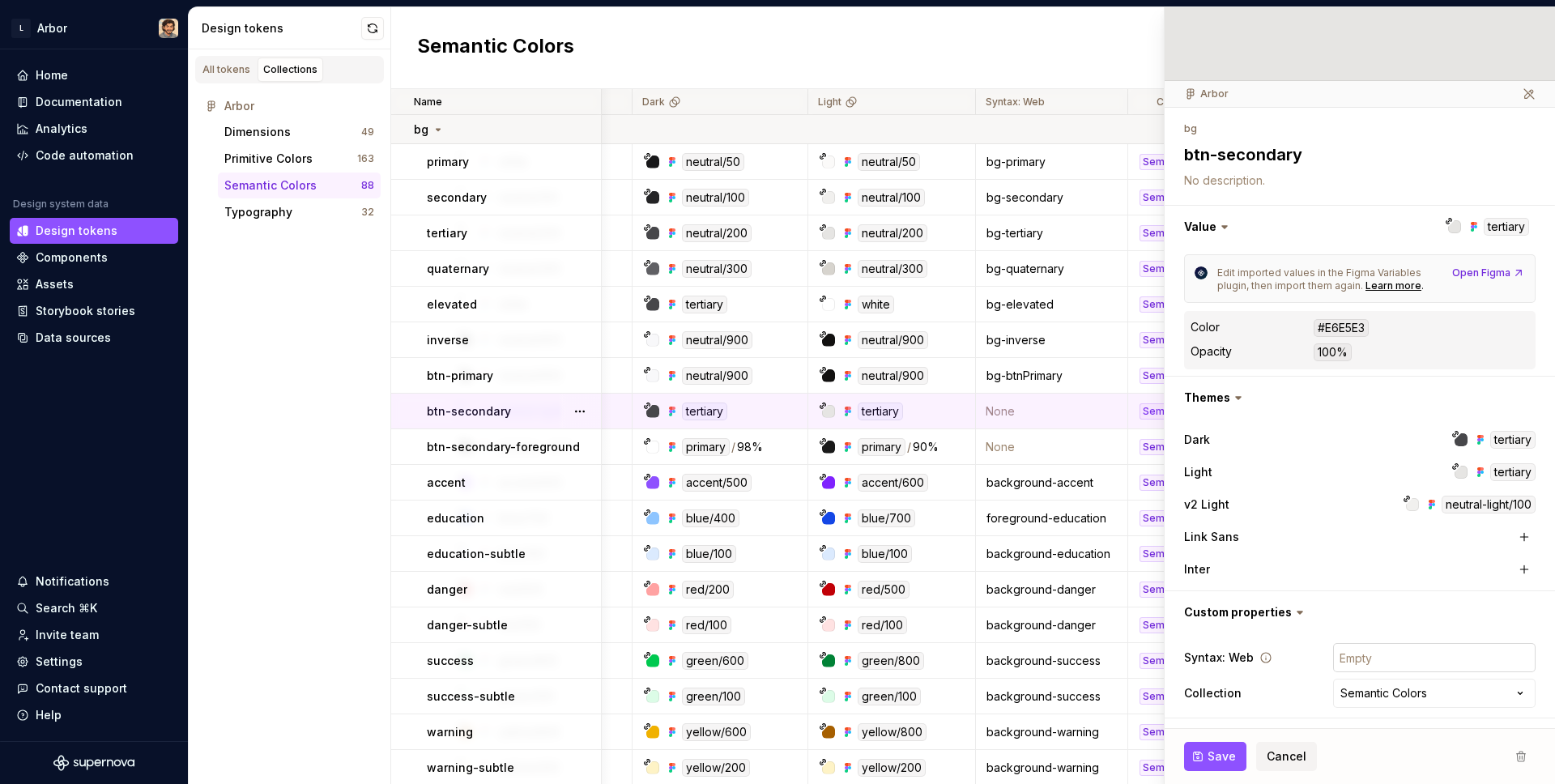
click at [1399, 659] on input "text" at bounding box center [1434, 657] width 203 height 29
type textarea "*"
type input "b"
type textarea "*"
type input "bg"
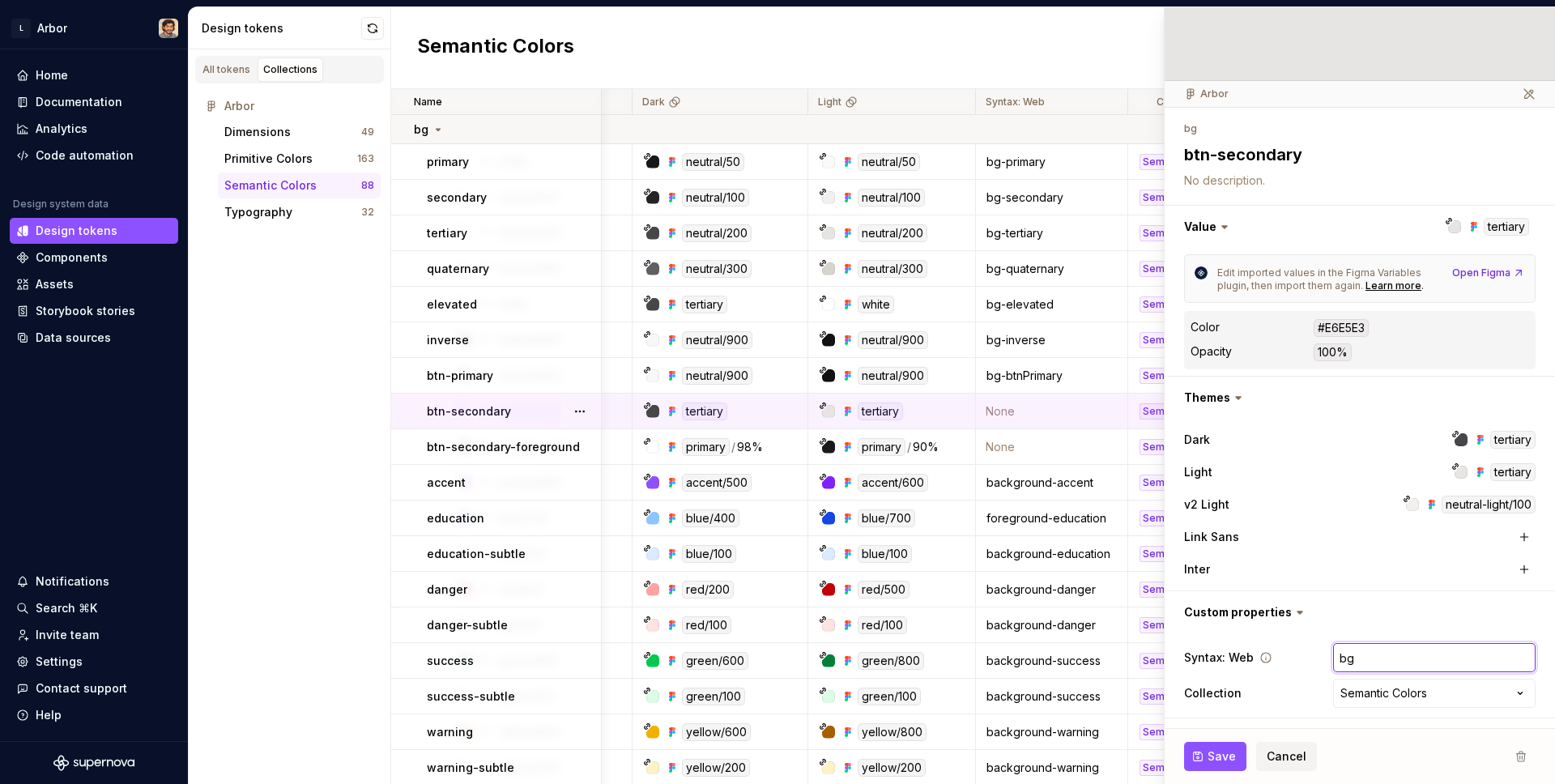
type textarea "*"
type input "bg-"
type textarea "*"
type input "bg-b"
type textarea "*"
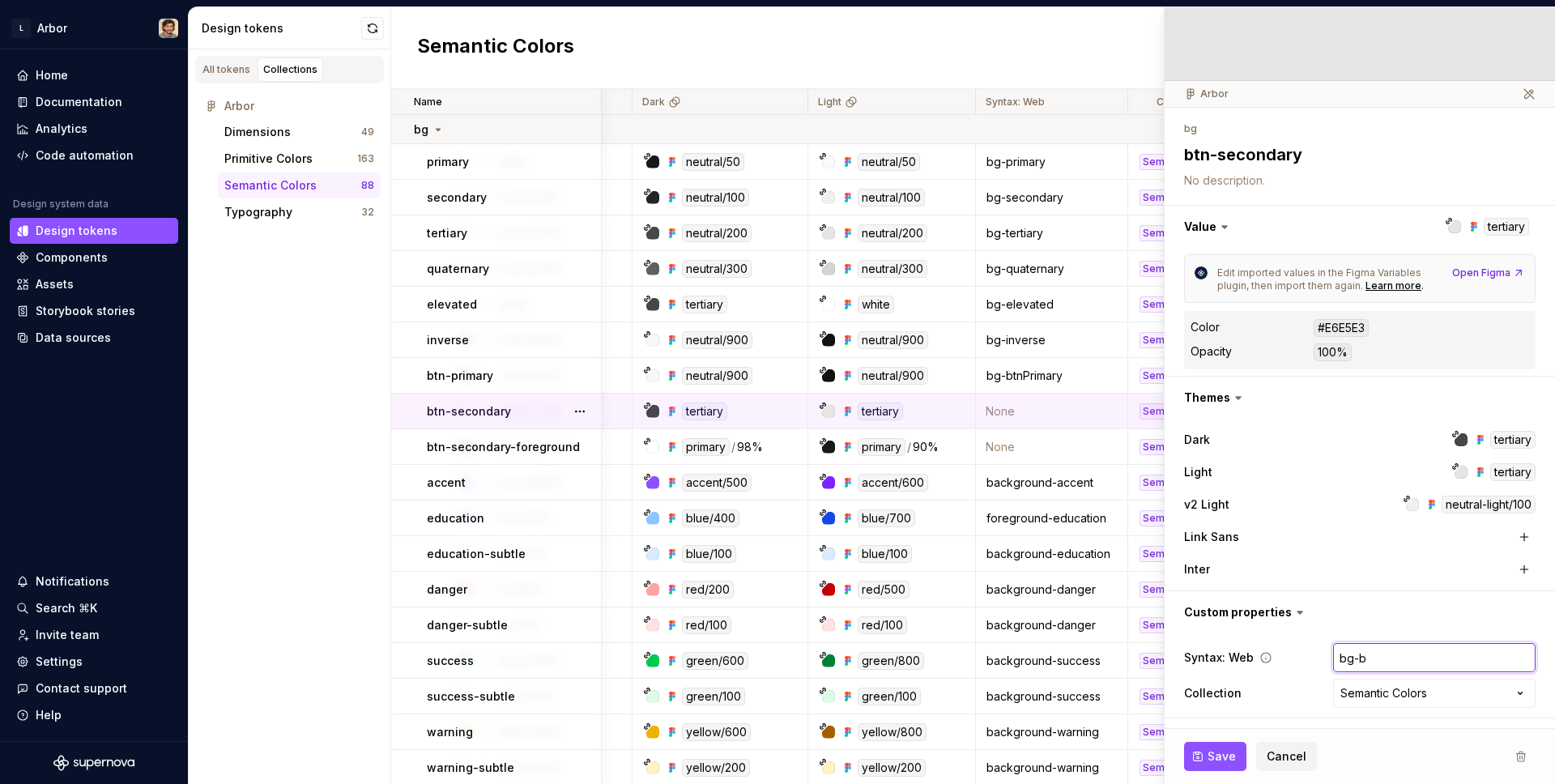
type input "bg-bt"
type textarea "*"
type input "bg-btn"
type textarea "*"
type input "bg-btnS"
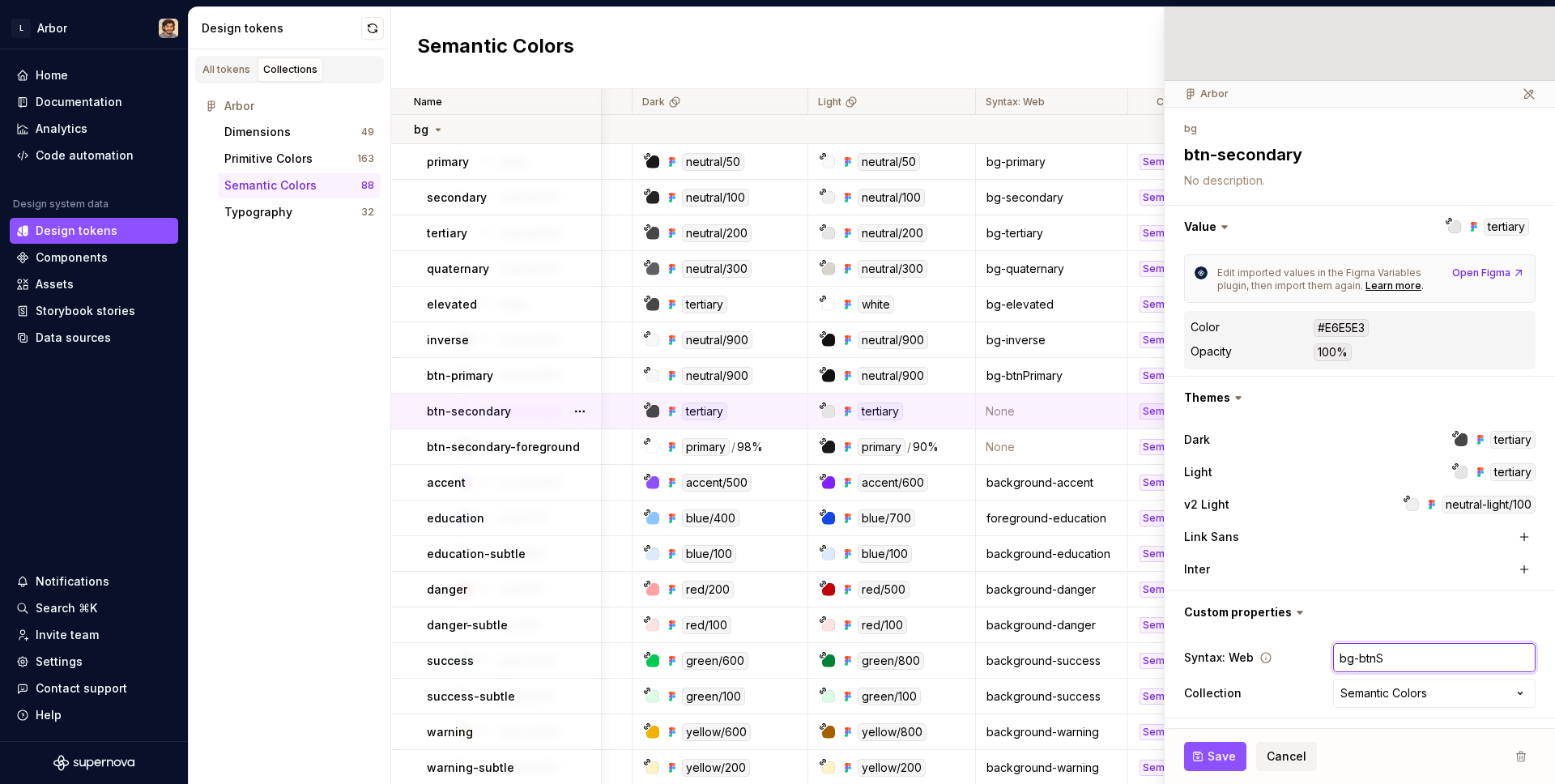
type textarea "*"
type input "bg-btnSe"
type textarea "*"
type input "bg-btnSec"
type textarea "*"
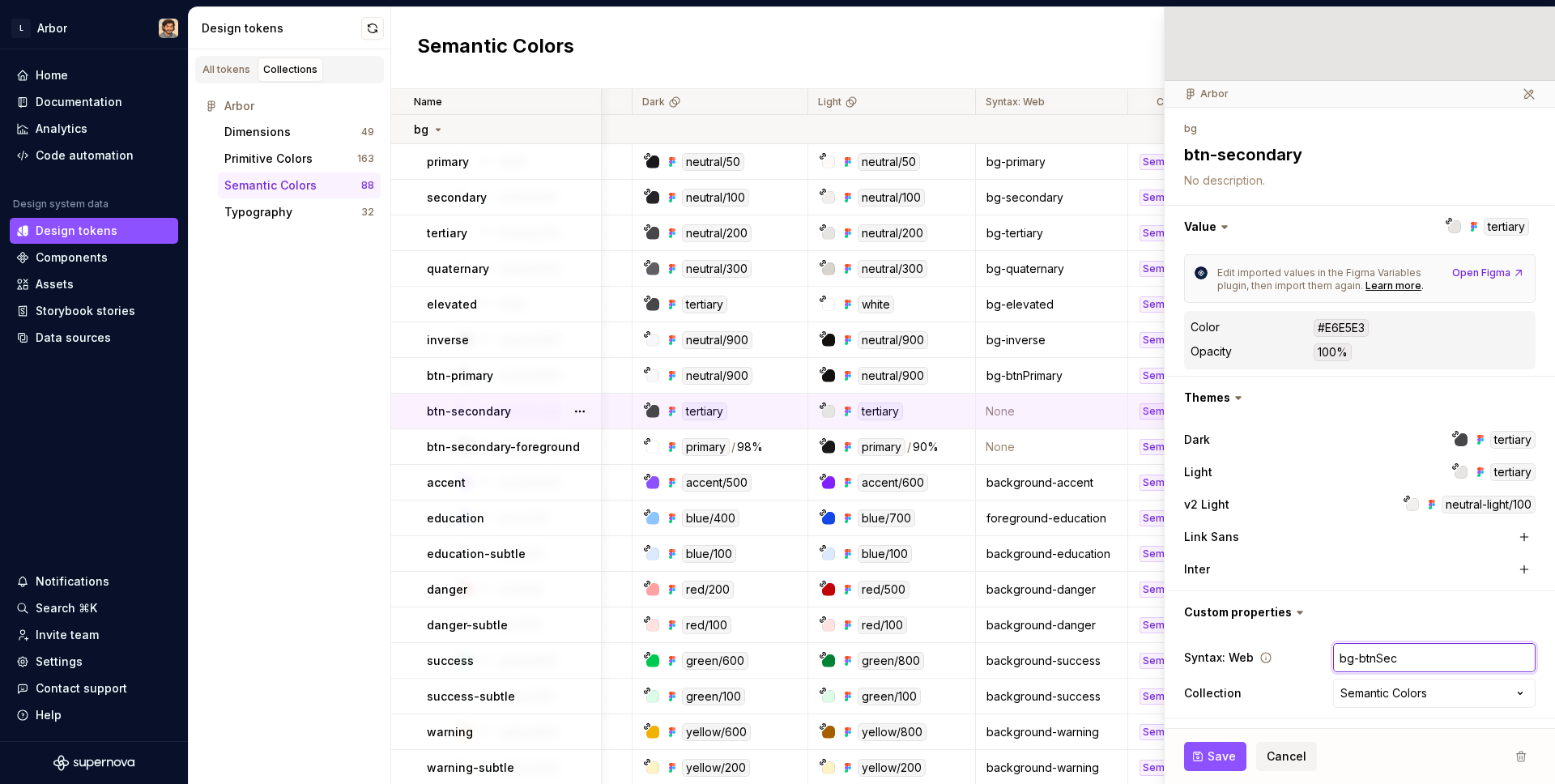
type input "bg-btnSeco"
type textarea "*"
type input "bg-btnSecond"
type textarea "*"
type input "bg-btnSeconda"
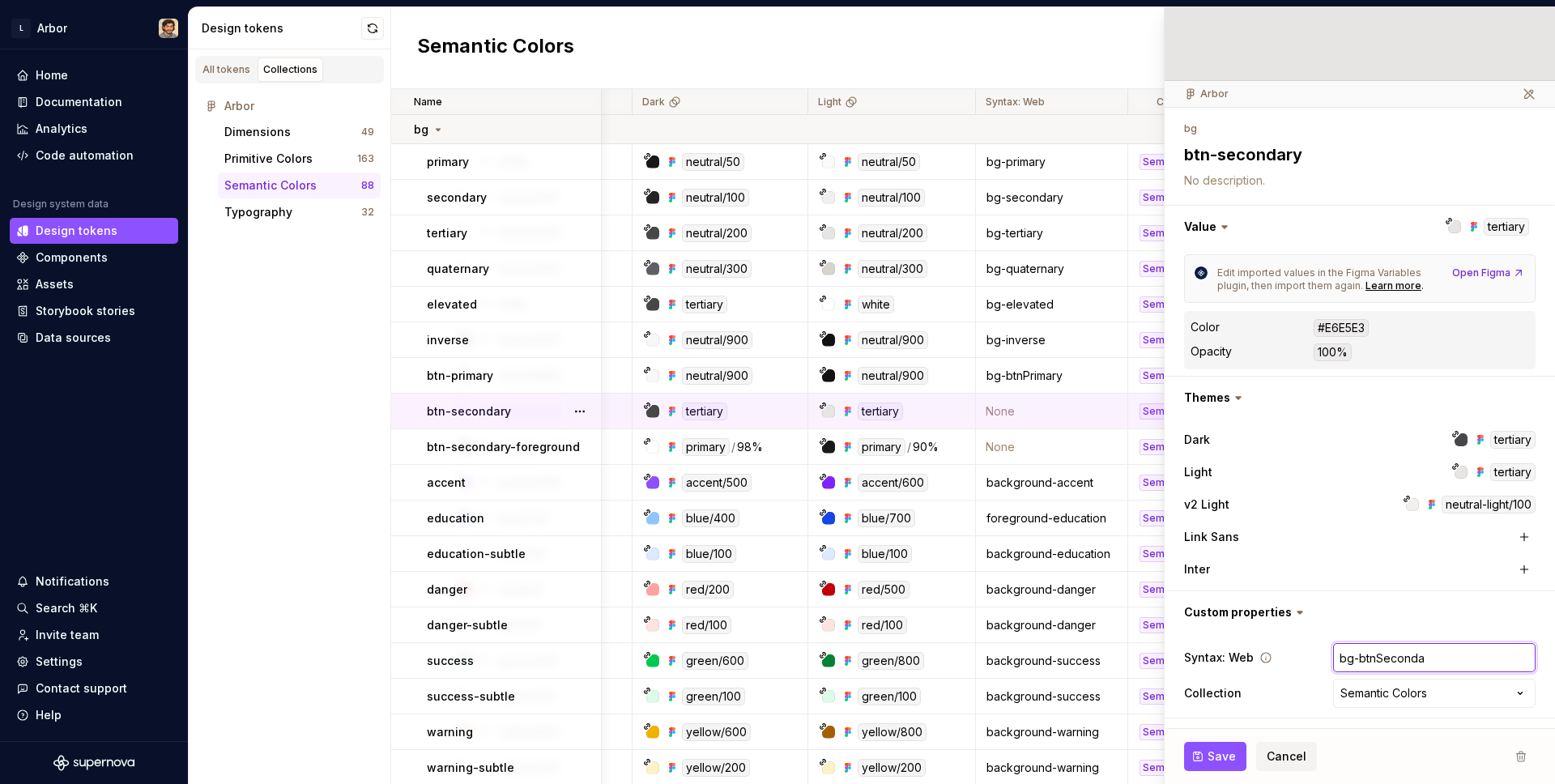
type textarea "*"
type input "bg-btnSecondar"
type textarea "*"
type input "bg-btnSecondary"
click at [1279, 761] on span "Cancel" at bounding box center [1286, 756] width 40 height 16
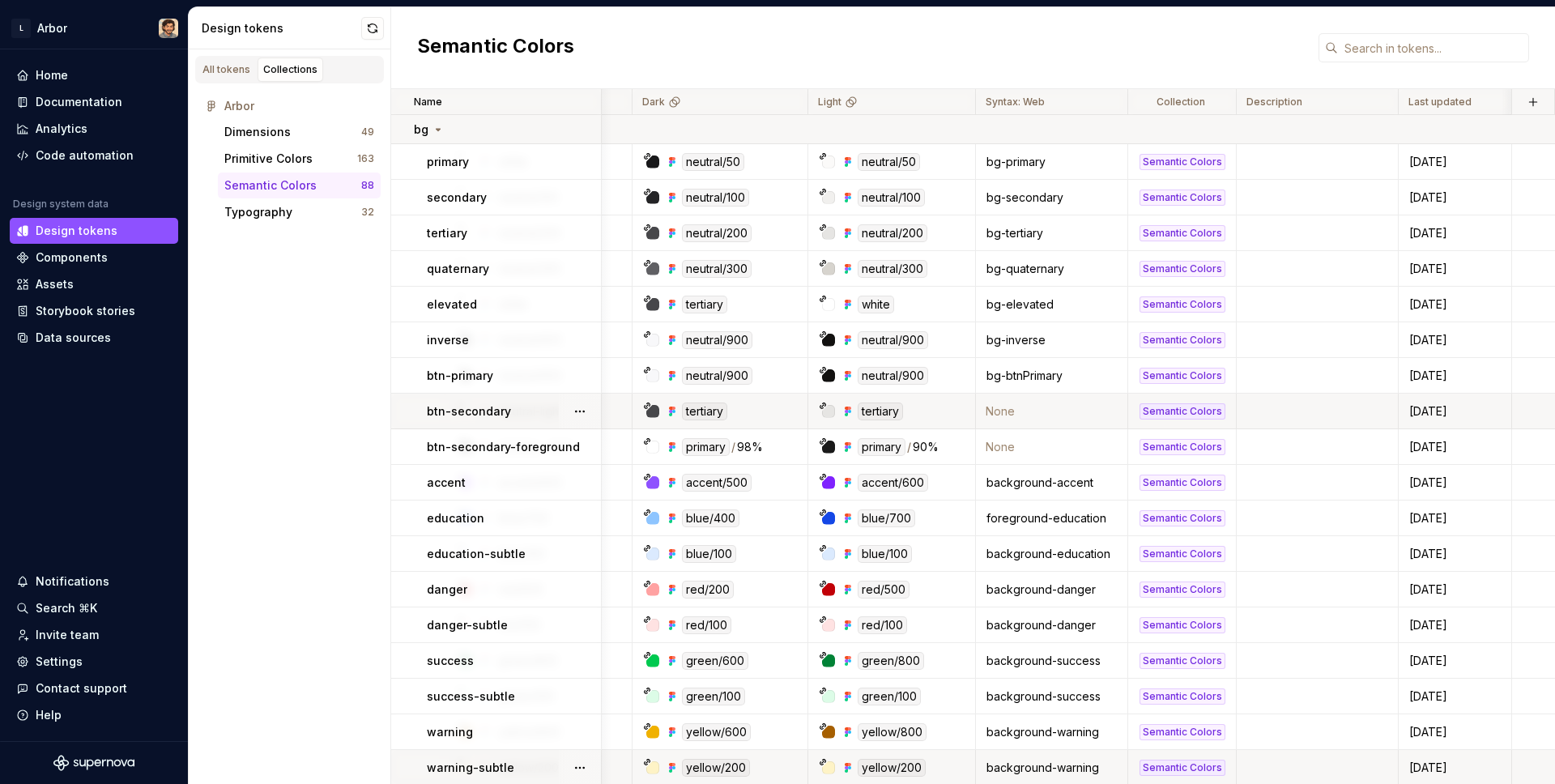
click at [1281, 751] on td at bounding box center [1317, 767] width 162 height 35
type textarea "*"
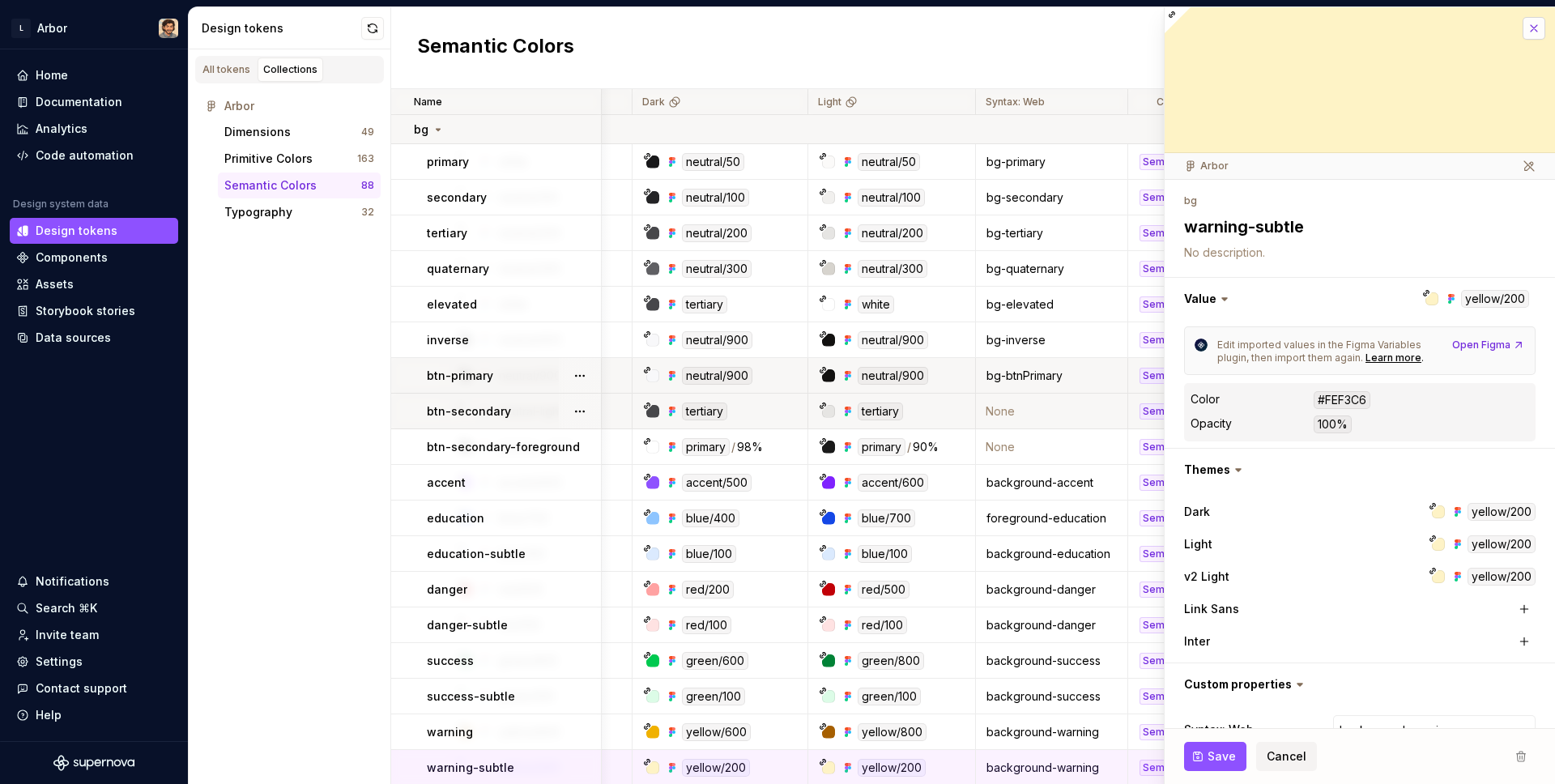
click at [1533, 25] on button "button" at bounding box center [1534, 29] width 23 height 23
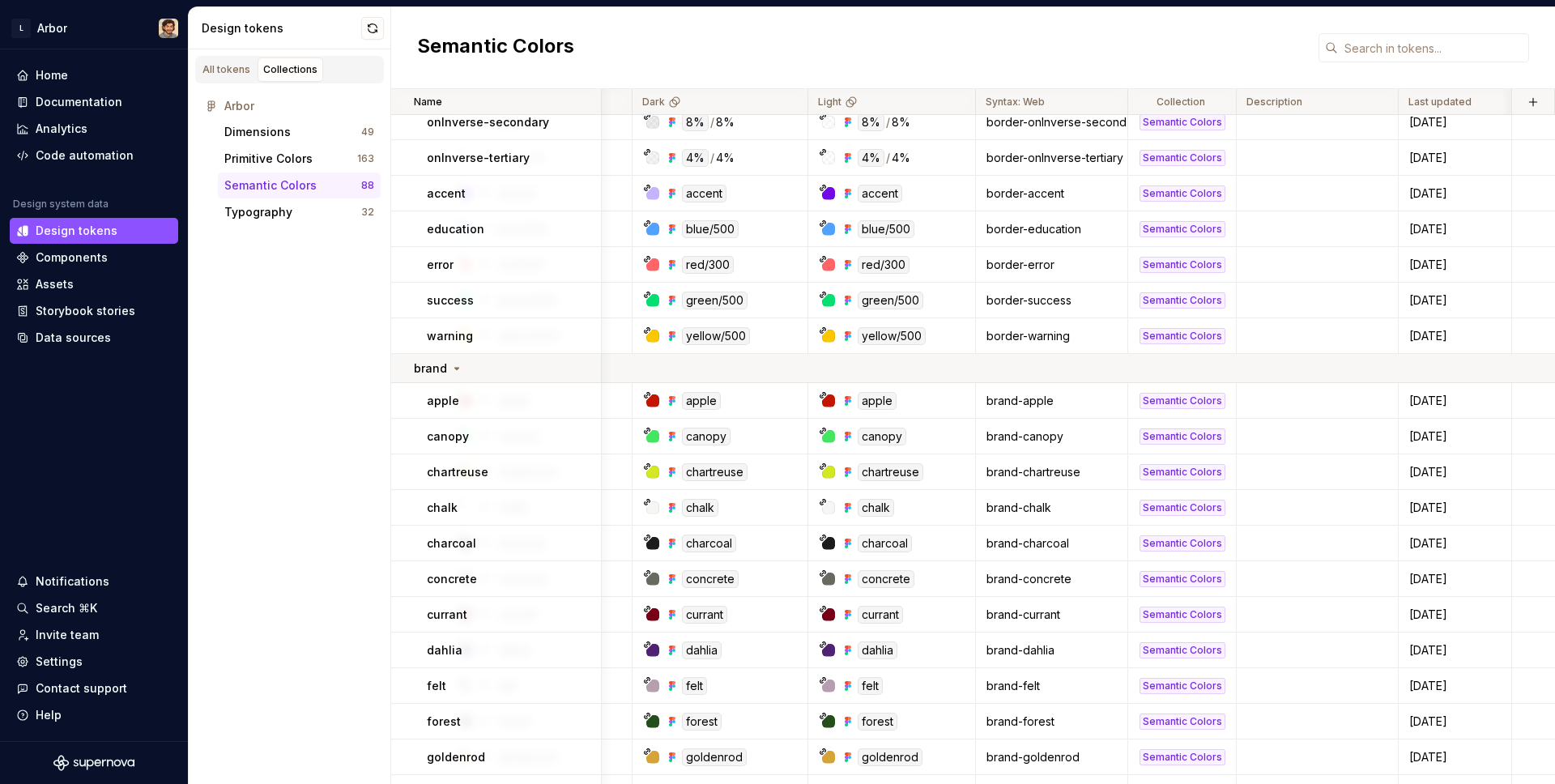
scroll to position [2641, 367]
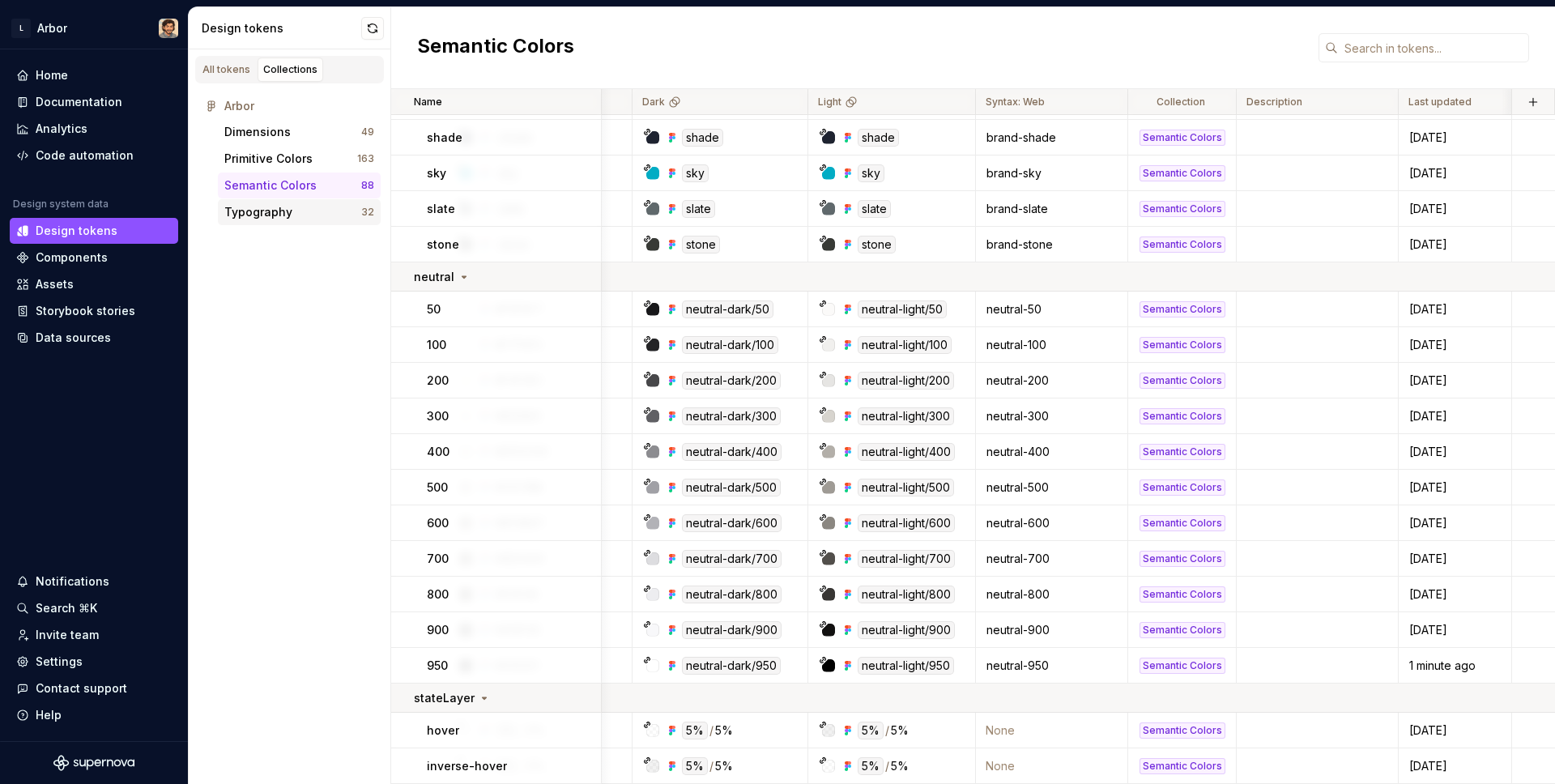
click at [289, 214] on div "Typography" at bounding box center [292, 212] width 137 height 16
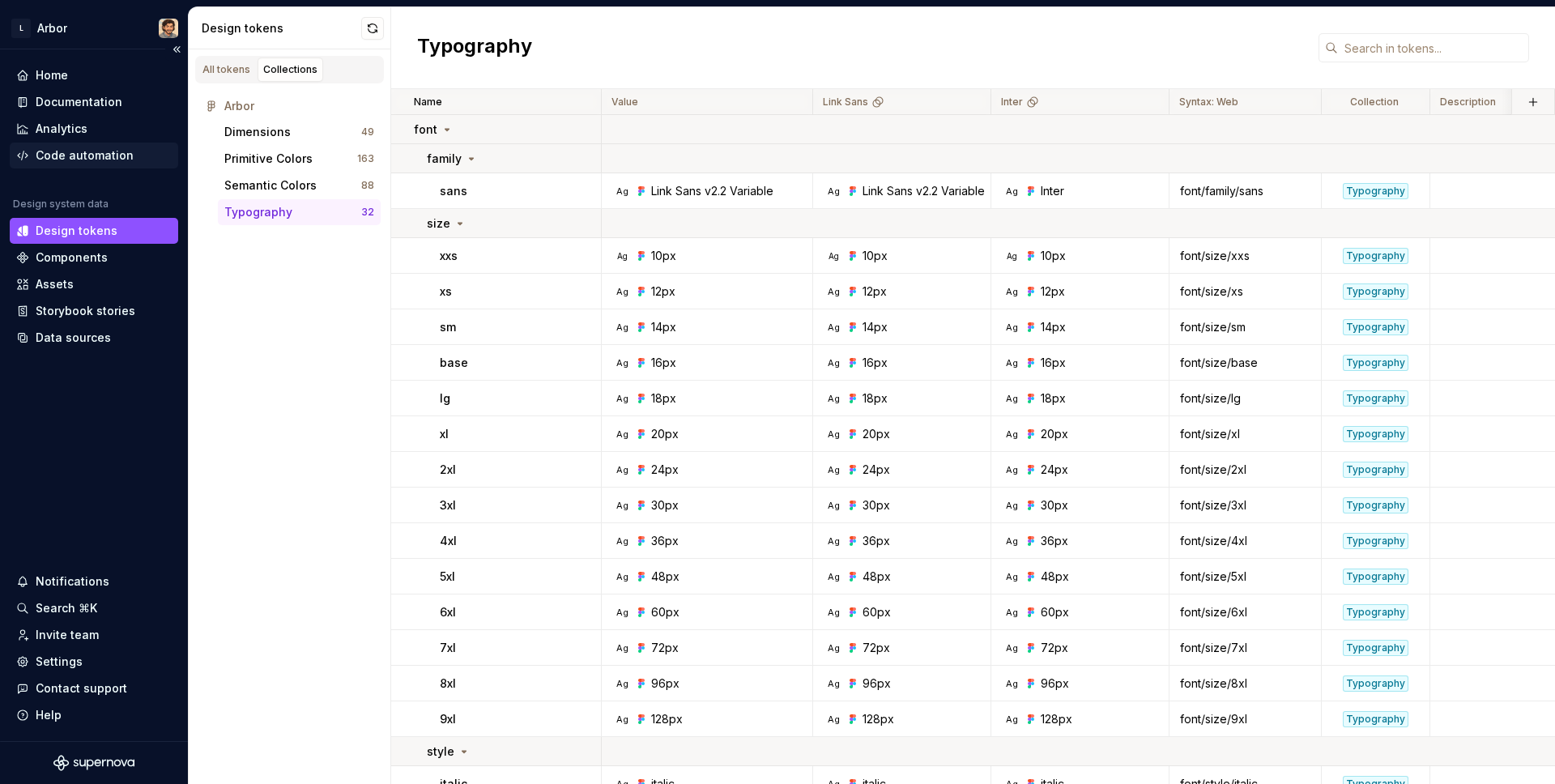
click at [74, 148] on div "Code automation" at bounding box center [84, 156] width 98 height 16
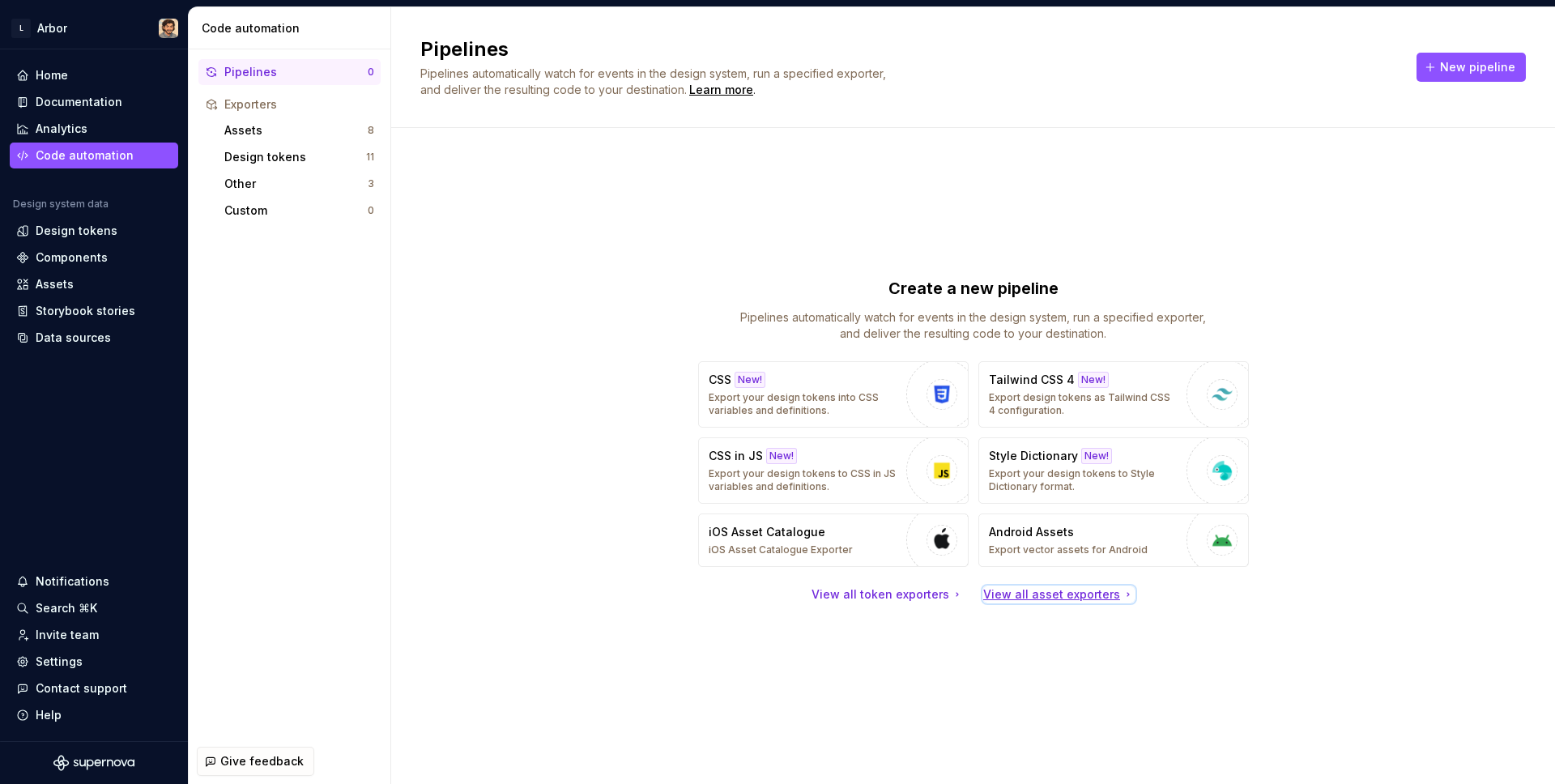
click at [1029, 589] on div "View all asset exporters" at bounding box center [1059, 595] width 152 height 16
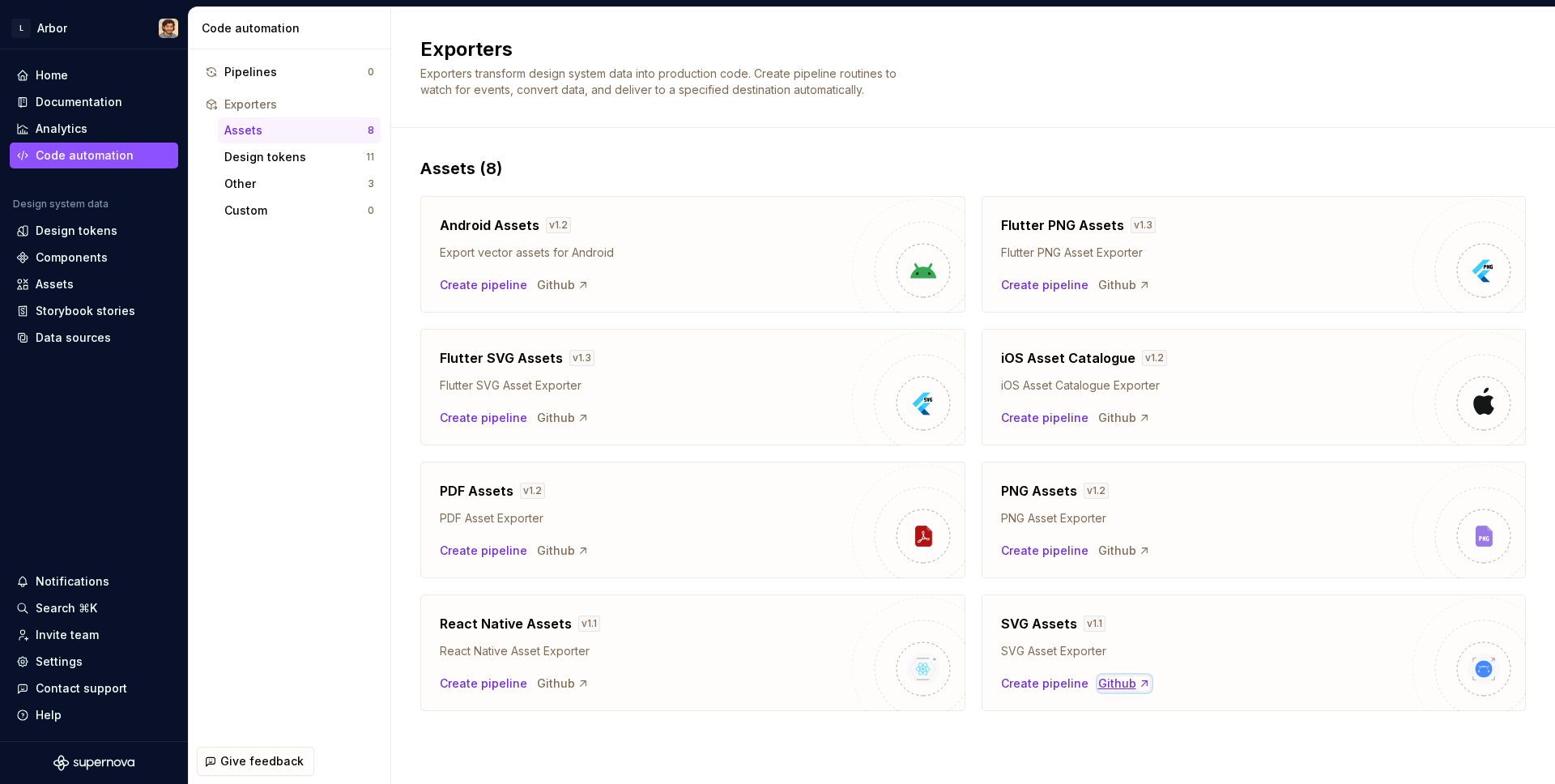
click at [1112, 675] on div "Github" at bounding box center [1124, 684] width 53 height 16
click at [330, 208] on div "Custom" at bounding box center [296, 211] width 143 height 16
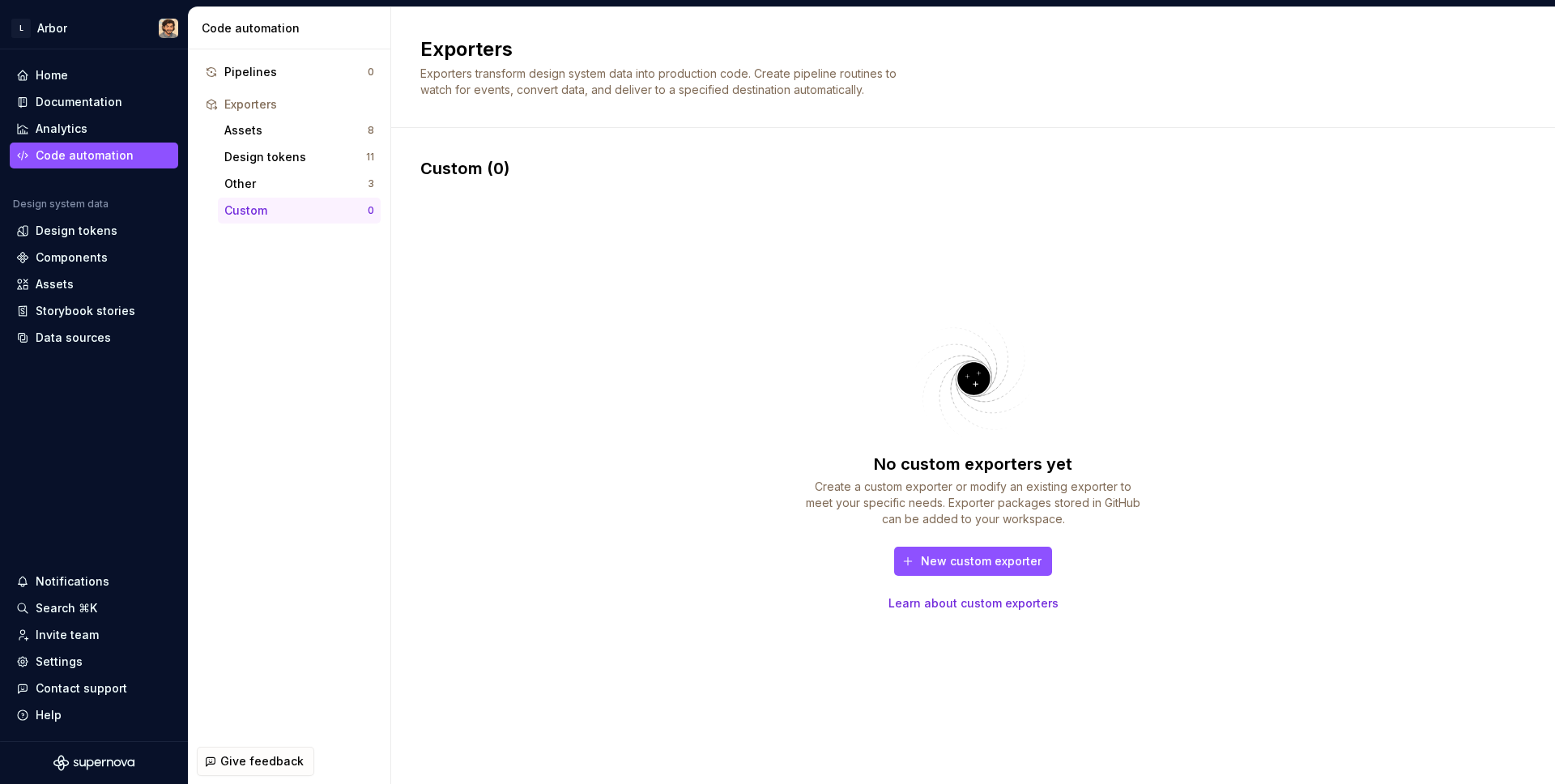
click at [970, 605] on link "Learn about custom exporters" at bounding box center [974, 604] width 170 height 16
click at [44, 84] on div "Home" at bounding box center [94, 75] width 168 height 26
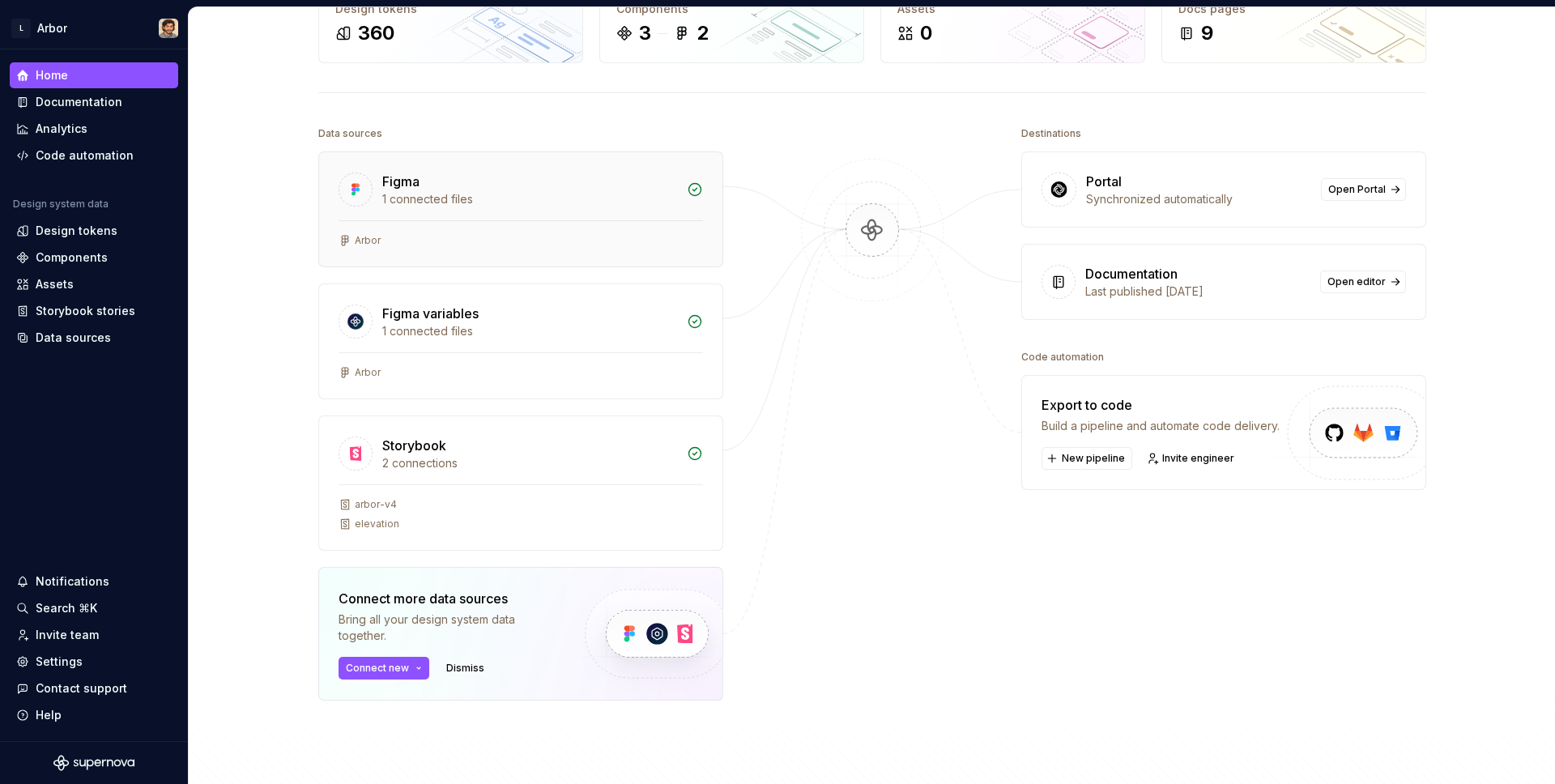
scroll to position [107, 0]
click at [455, 482] on div "Storybook 2 connections" at bounding box center [521, 450] width 404 height 68
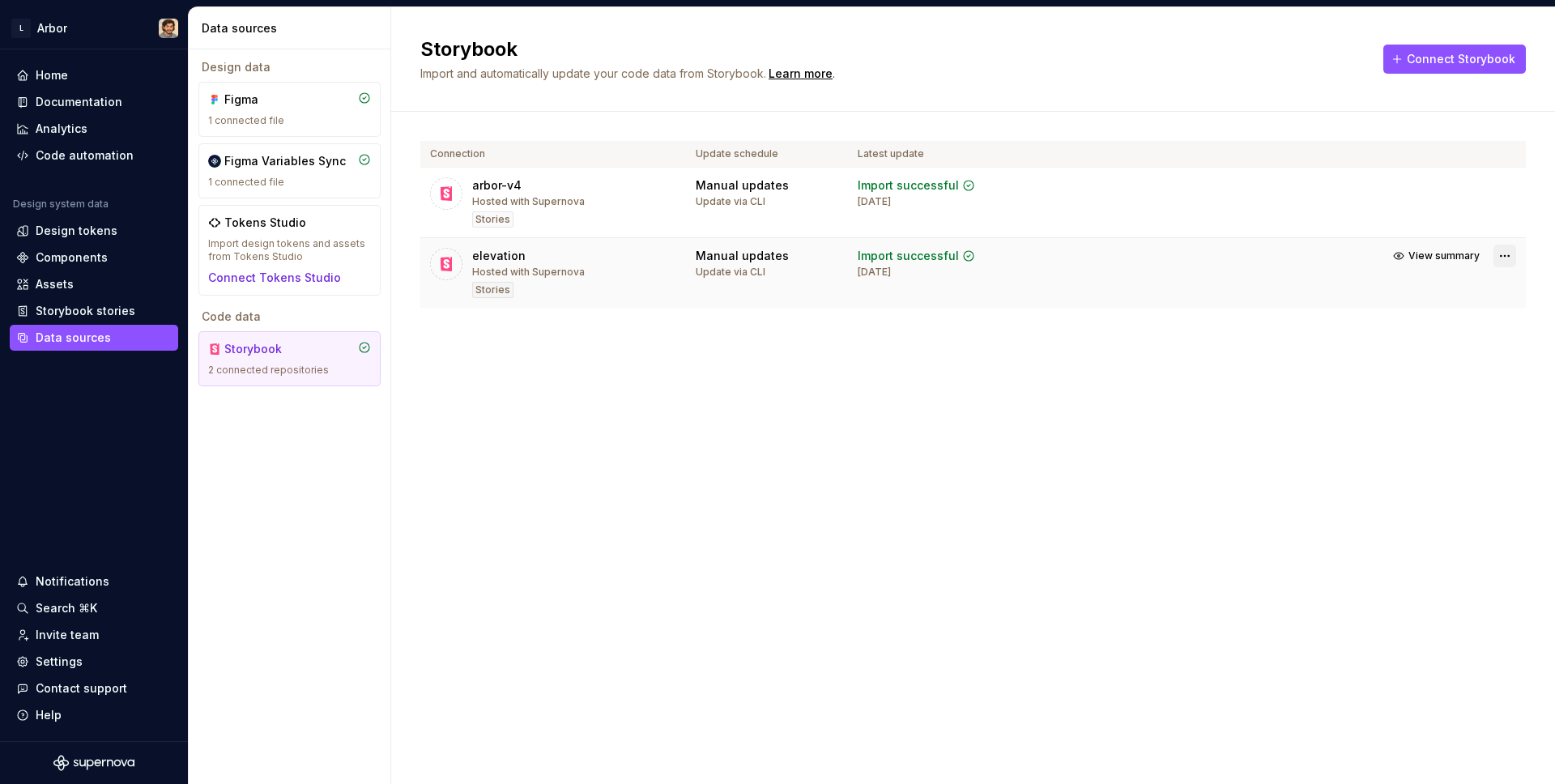
click at [1507, 252] on html "L Arbor Home Documentation Analytics Code automation Design system data Design …" at bounding box center [778, 392] width 1555 height 784
click at [1421, 345] on div "Remove connection" at bounding box center [1447, 347] width 121 height 16
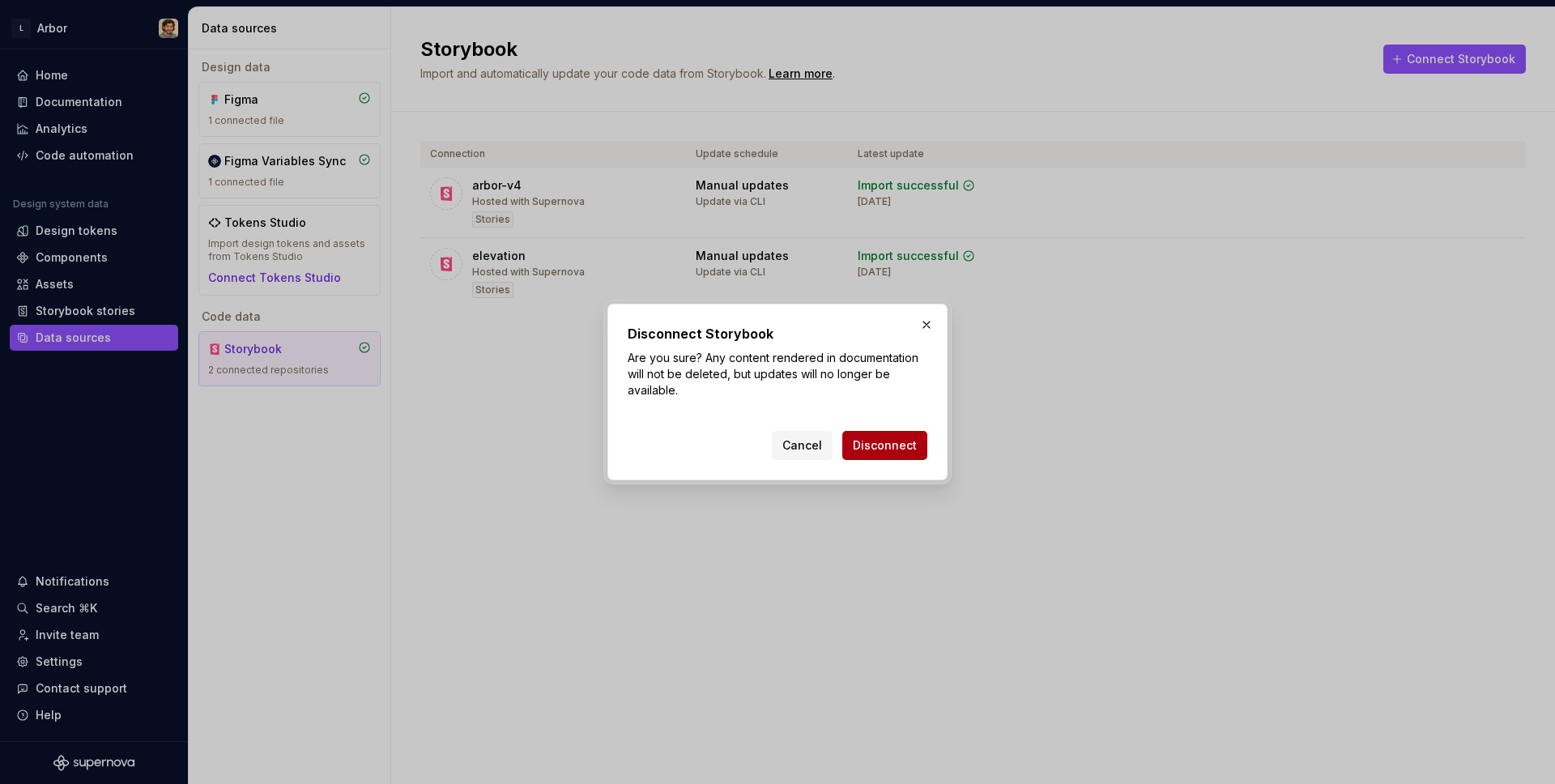
click at [889, 454] on button "Disconnect" at bounding box center [884, 445] width 85 height 29
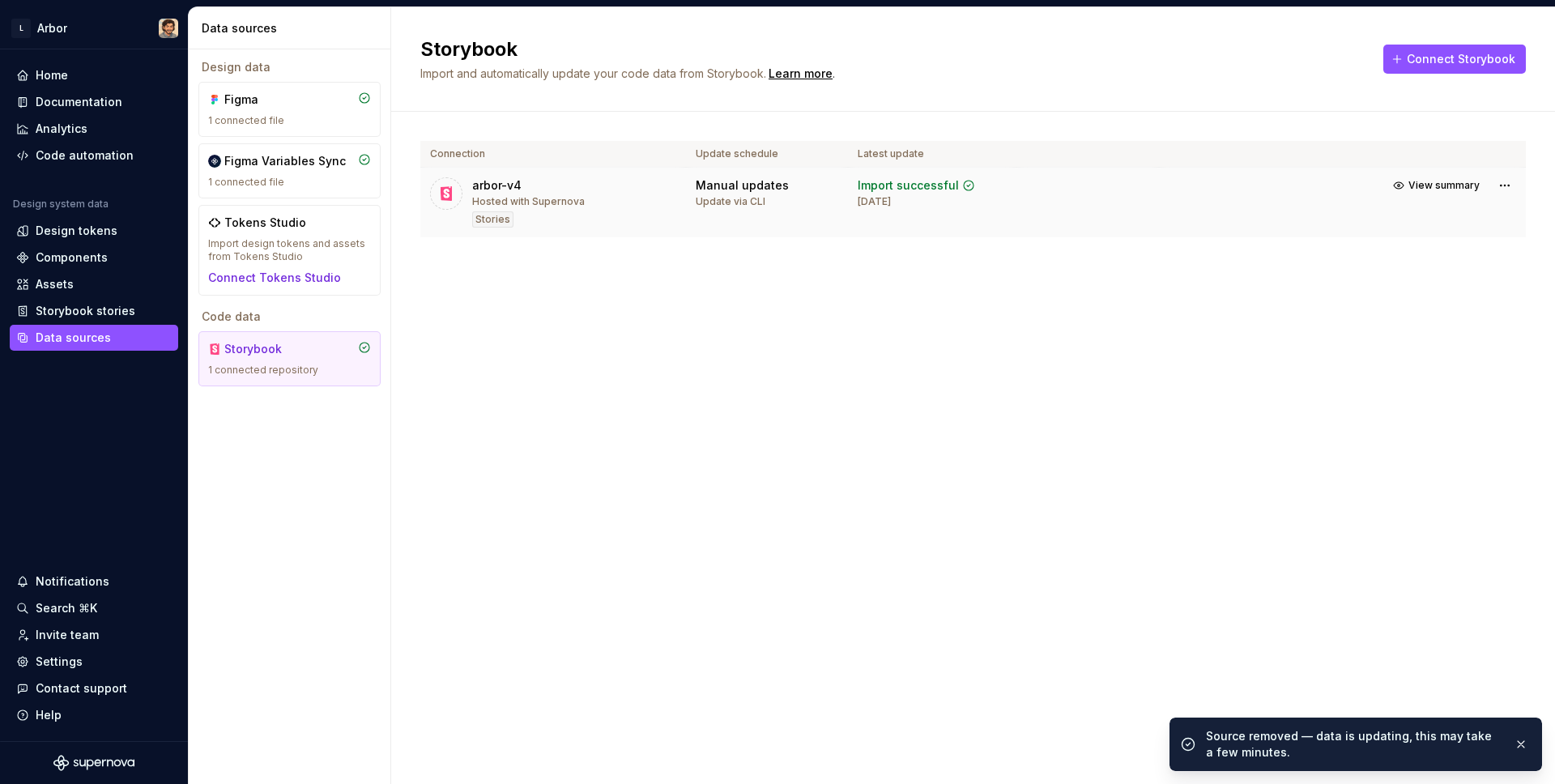
click at [807, 198] on div "Manual updates Update via CLI" at bounding box center [767, 192] width 142 height 30
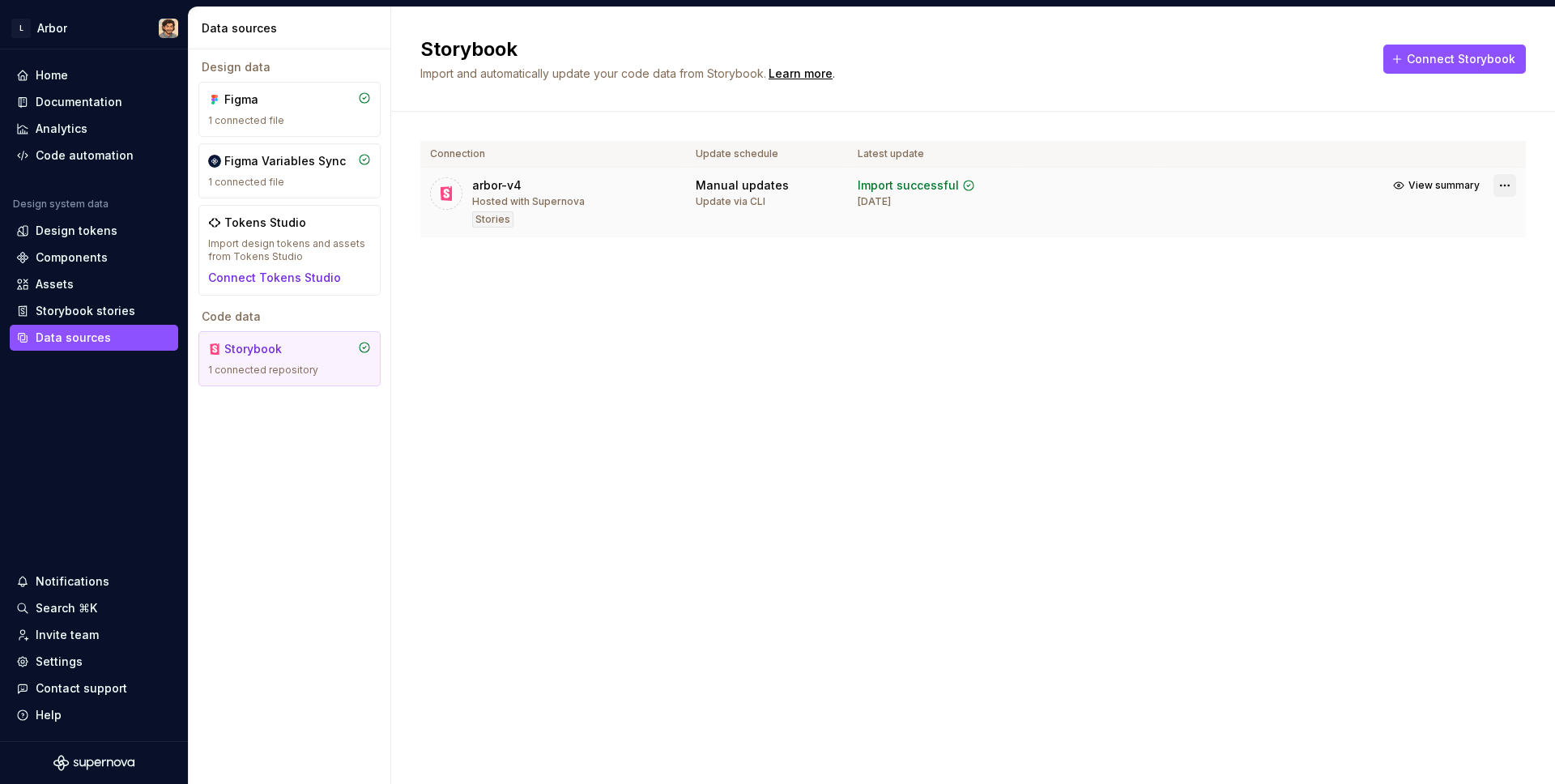
click at [1499, 184] on html "L Arbor Home Documentation Analytics Code automation Design system data Design …" at bounding box center [778, 392] width 1555 height 784
click at [815, 359] on html "L Arbor Home Documentation Analytics Code automation Design system data Design …" at bounding box center [778, 392] width 1555 height 784
click at [35, 53] on div "Home Documentation Analytics Code automation Design system data Design tokens C…" at bounding box center [94, 395] width 188 height 692
click at [35, 69] on div "Home" at bounding box center [51, 76] width 32 height 16
